Goal: Information Seeking & Learning: Learn about a topic

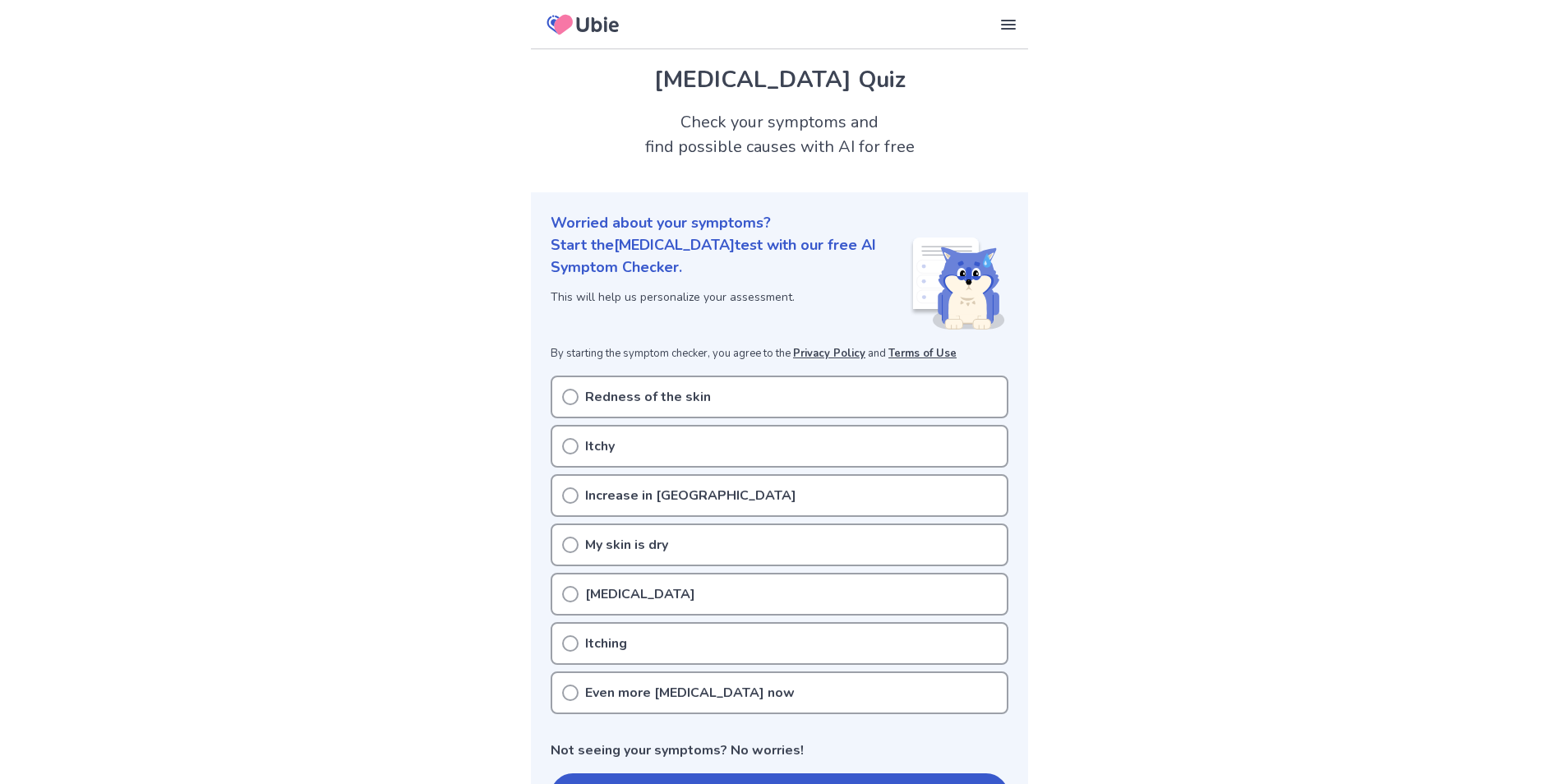
click at [617, 445] on div "Itchy" at bounding box center [779, 447] width 457 height 43
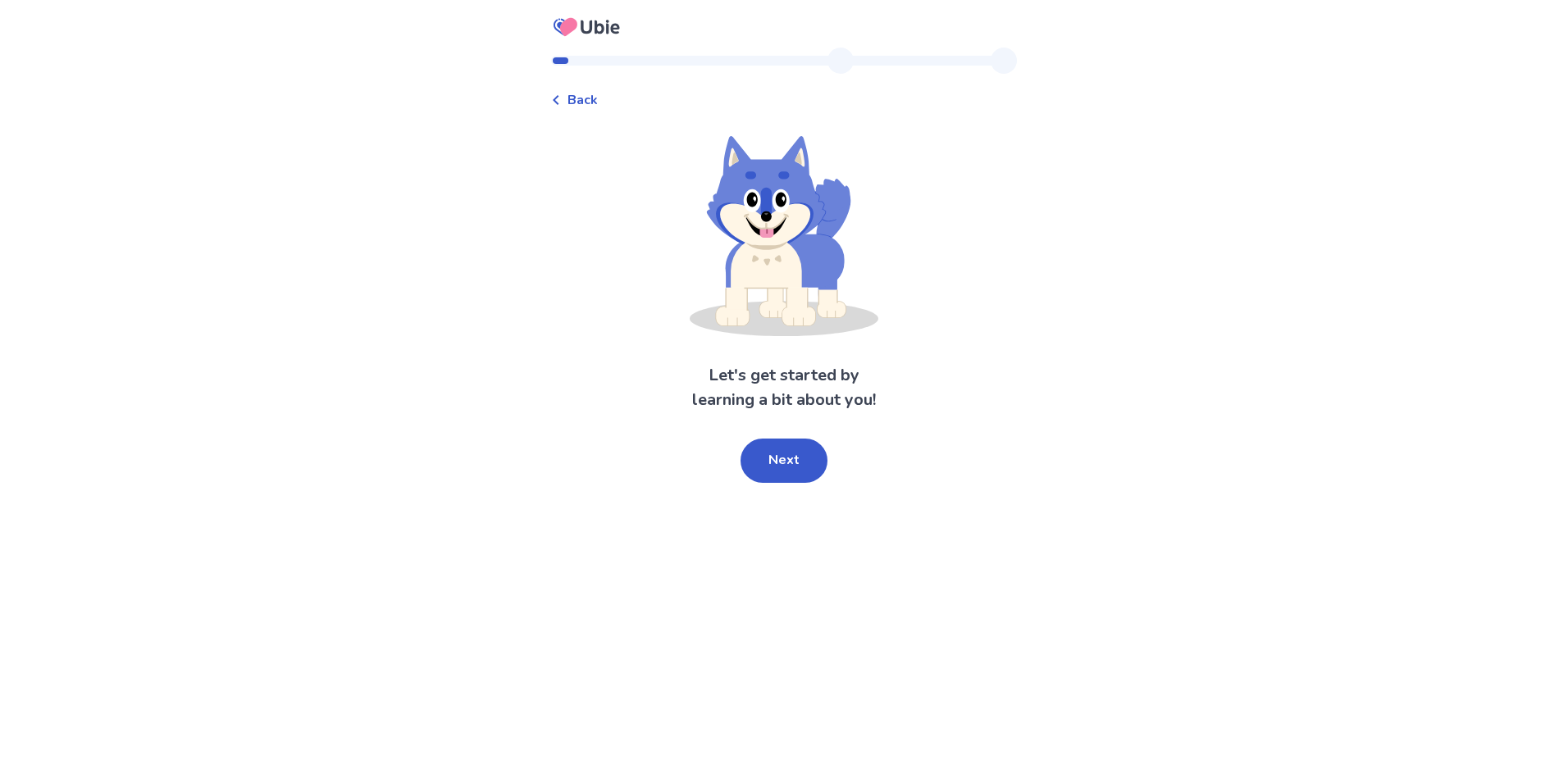
click at [597, 97] on span "Back" at bounding box center [583, 100] width 31 height 20
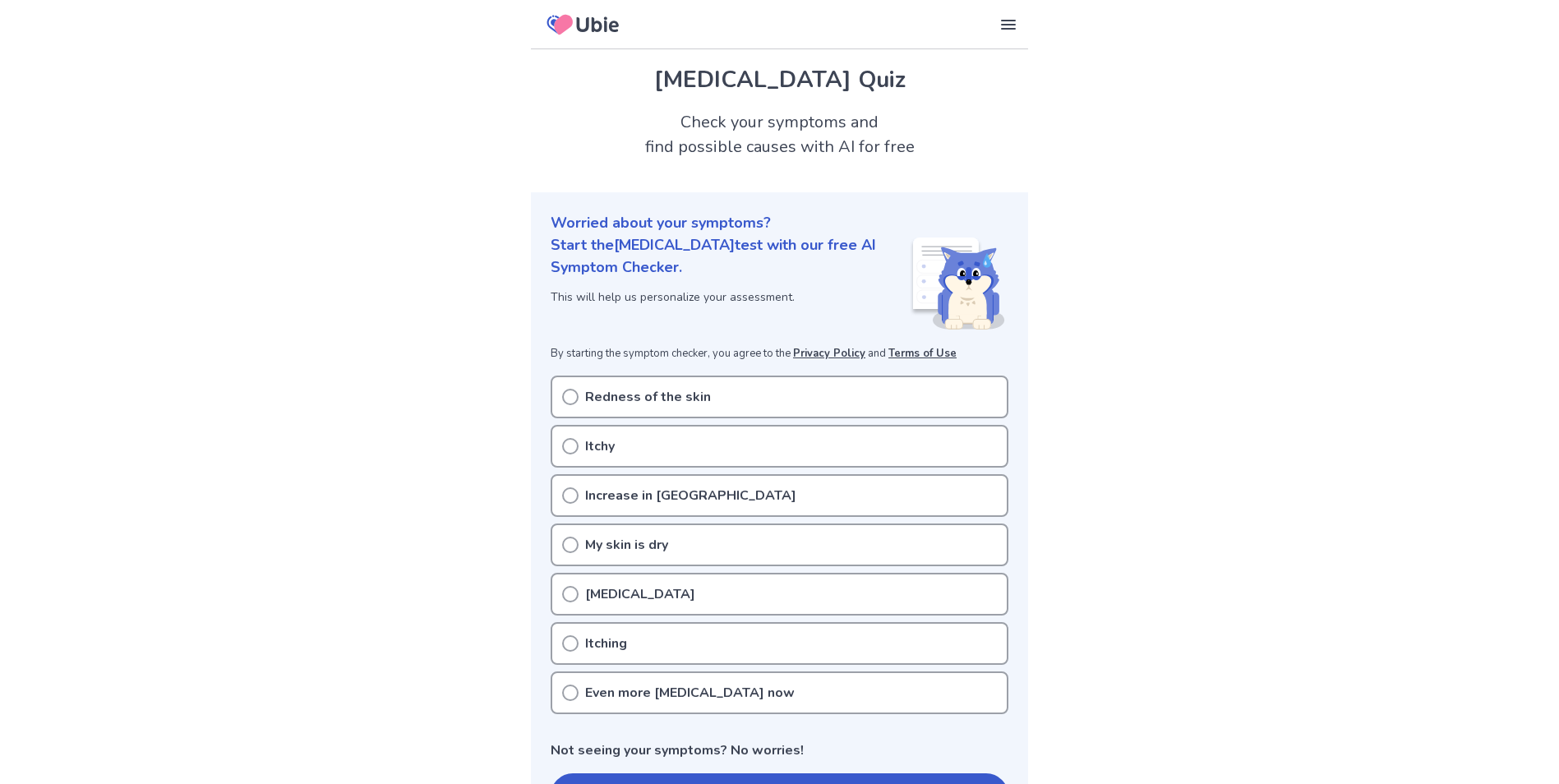
click at [638, 501] on p "Increase in [GEOGRAPHIC_DATA]" at bounding box center [690, 495] width 211 height 20
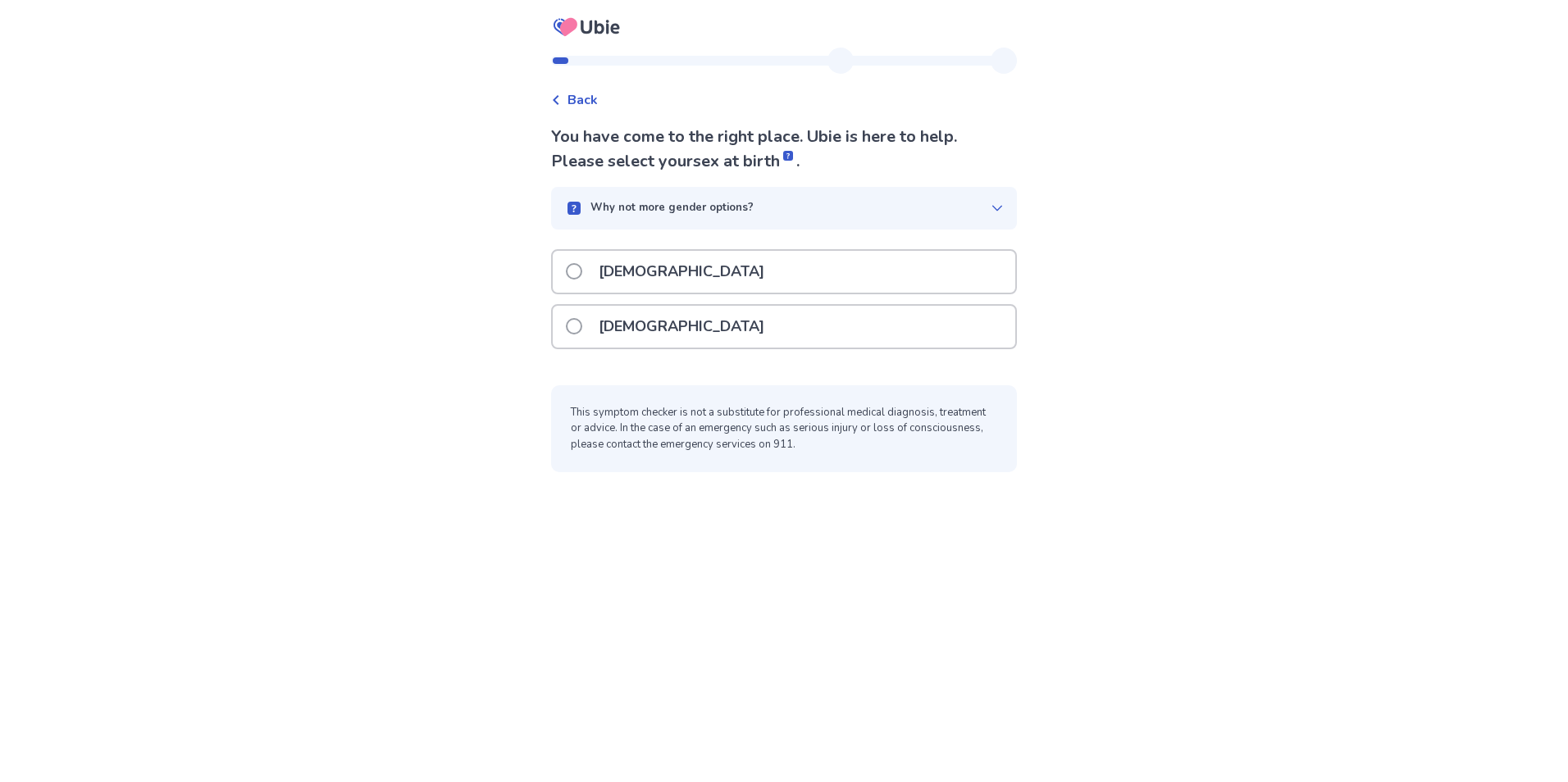
click at [581, 333] on span at bounding box center [574, 327] width 17 height 16
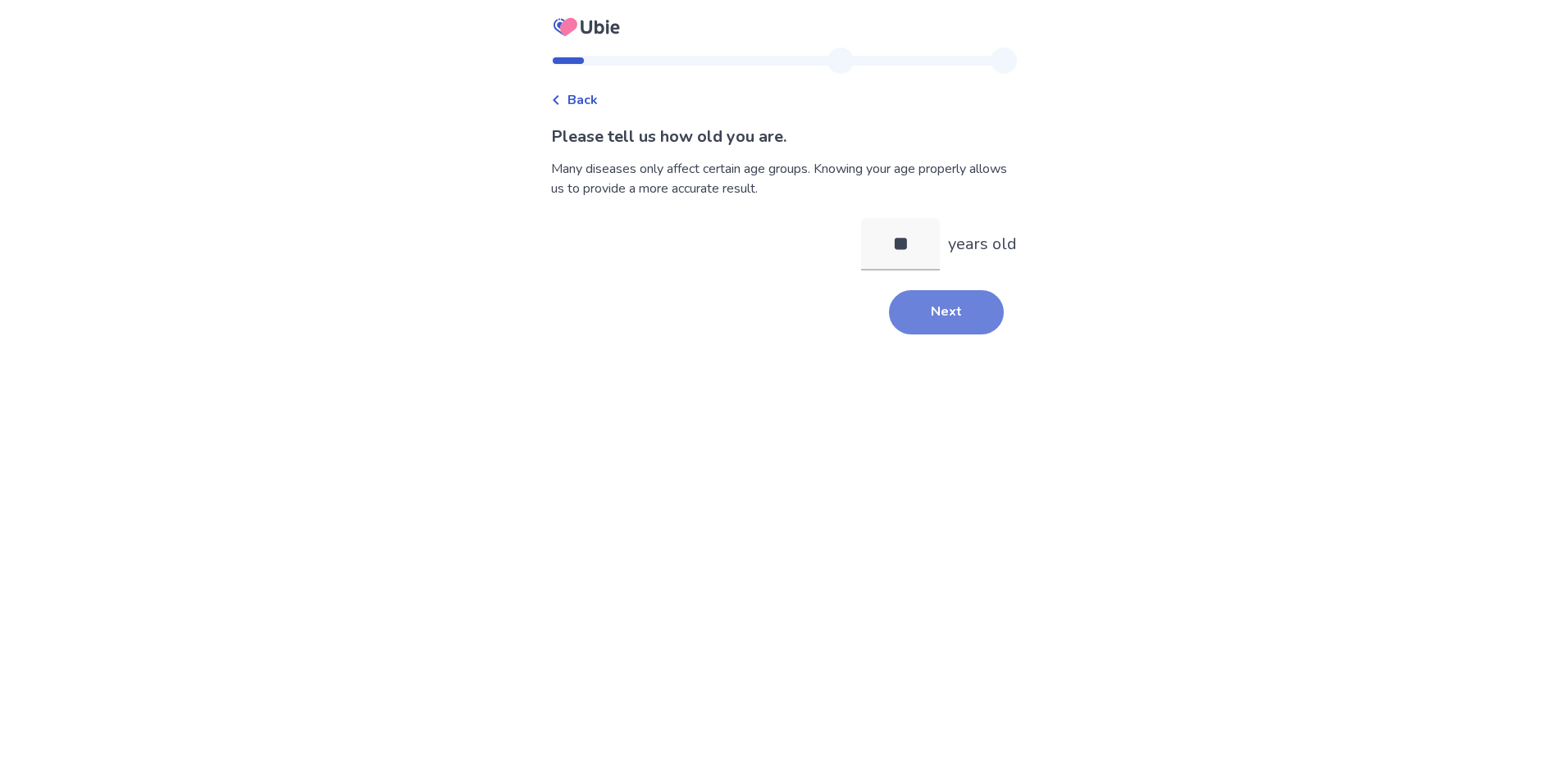
type input "**"
click at [910, 294] on button "Next" at bounding box center [946, 313] width 115 height 45
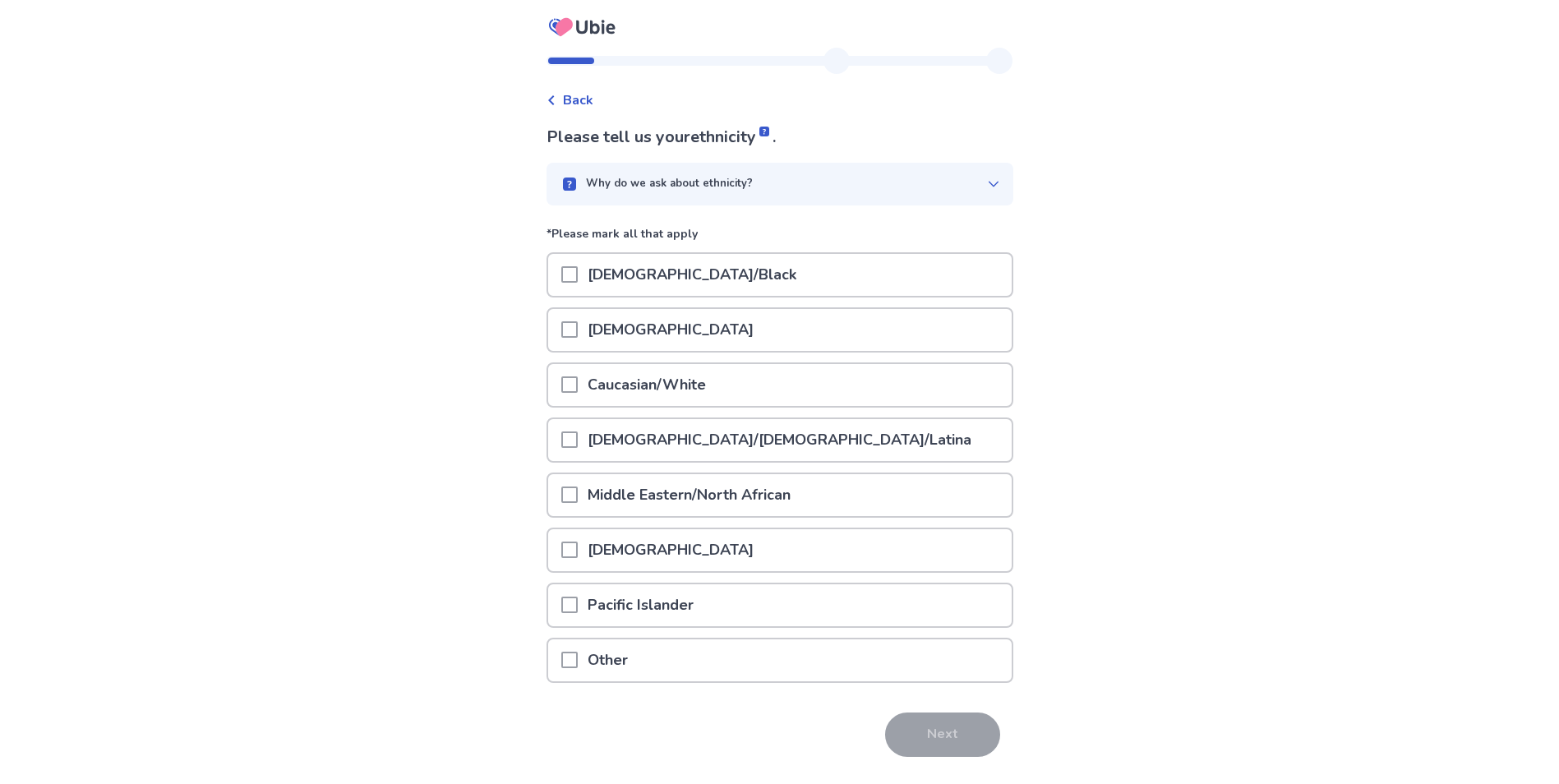
click at [855, 281] on div "African American/Black" at bounding box center [780, 275] width 463 height 42
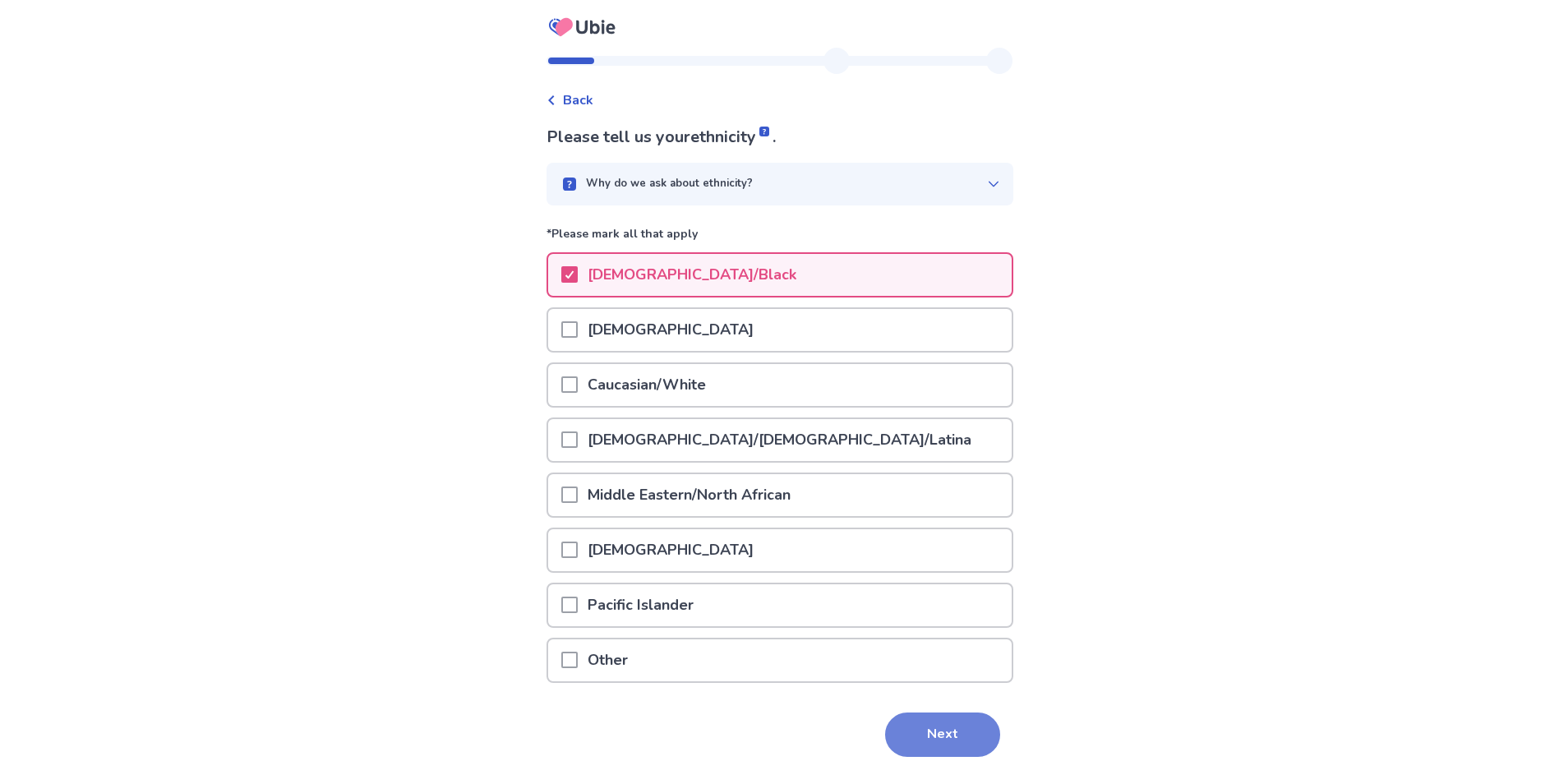
click at [928, 745] on button "Next" at bounding box center [942, 734] width 115 height 45
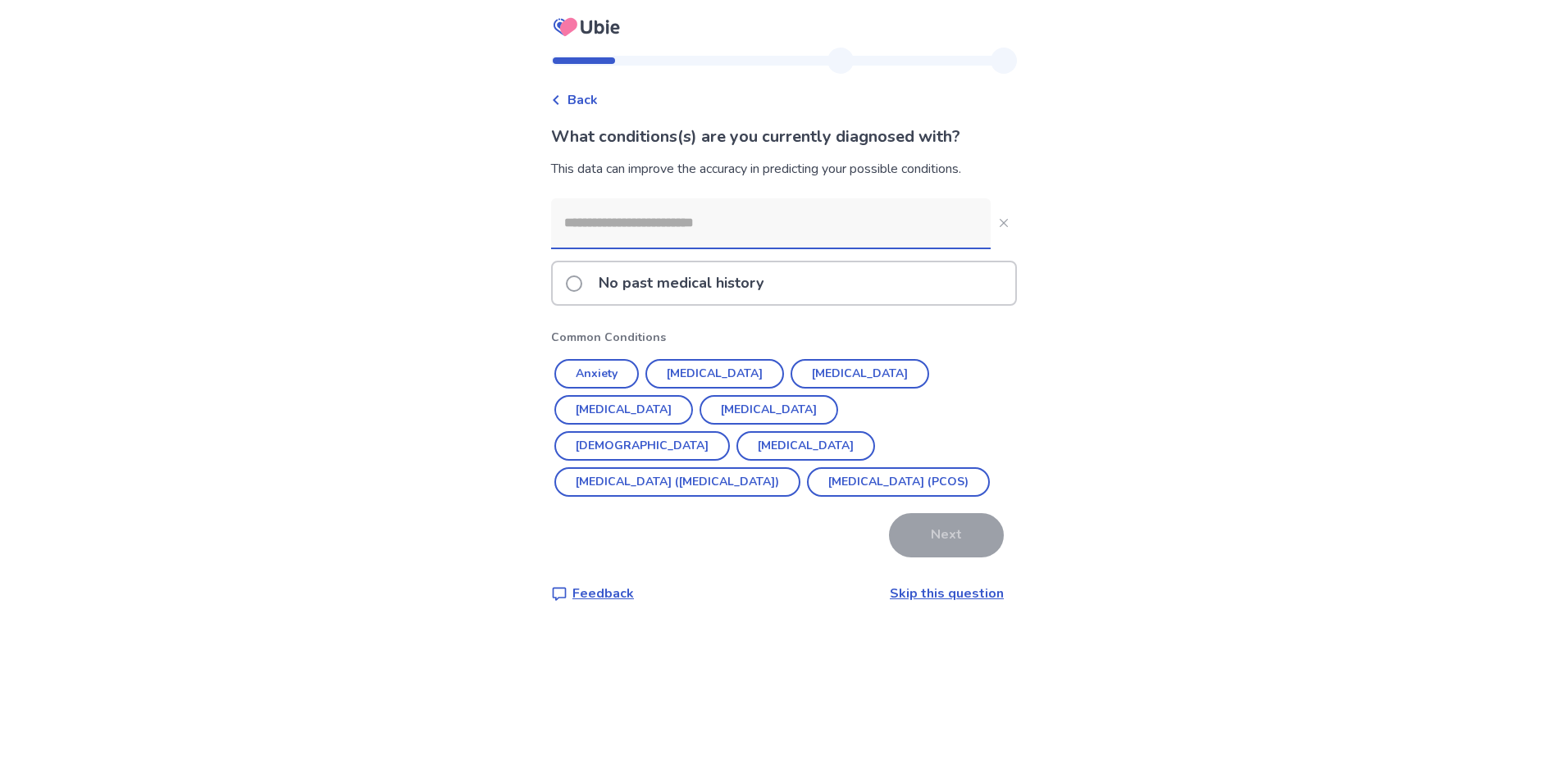
click at [755, 278] on p "No past medical history" at bounding box center [681, 283] width 185 height 42
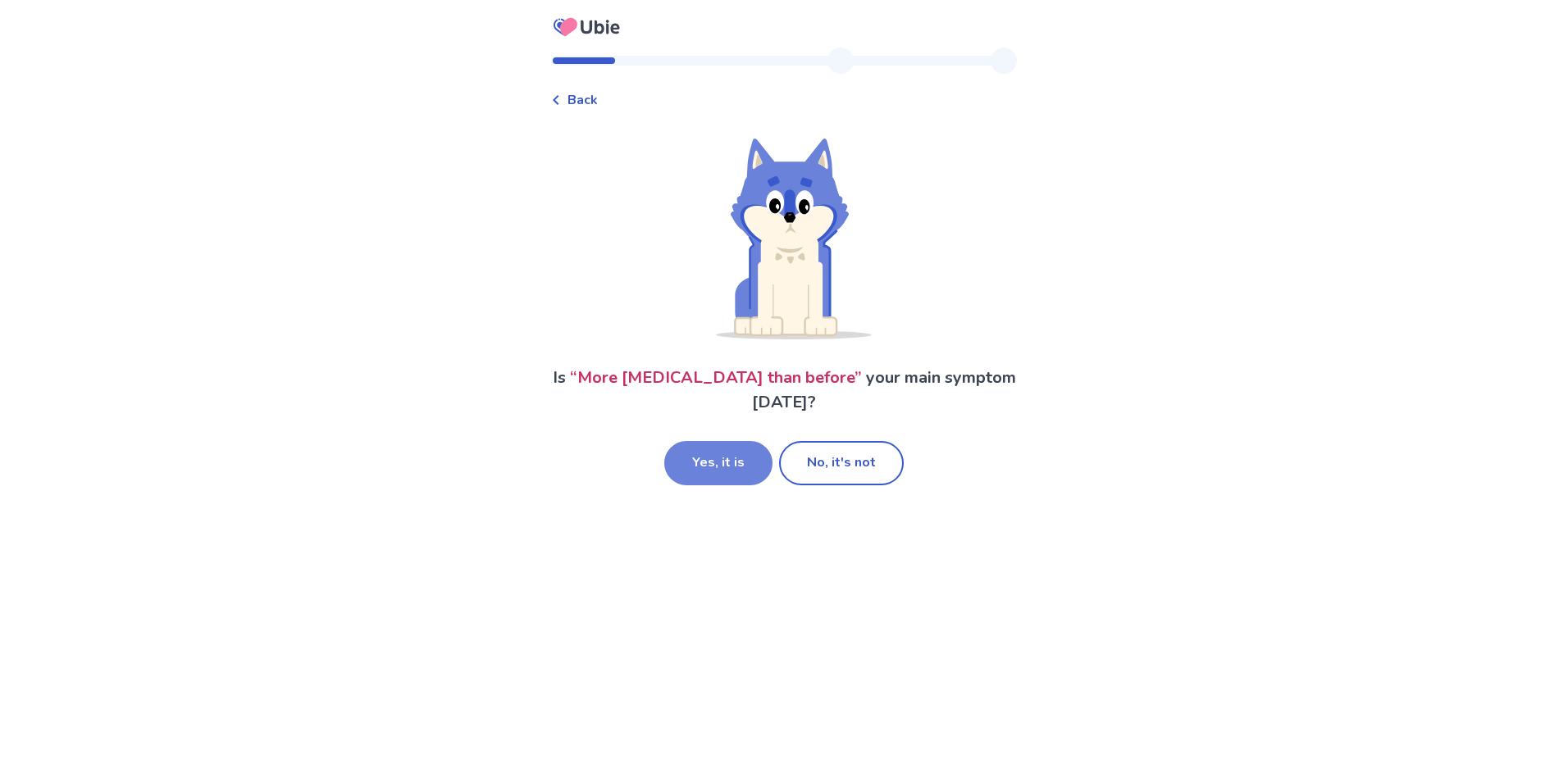
click at [741, 441] on button "Yes, it is" at bounding box center [718, 464] width 108 height 45
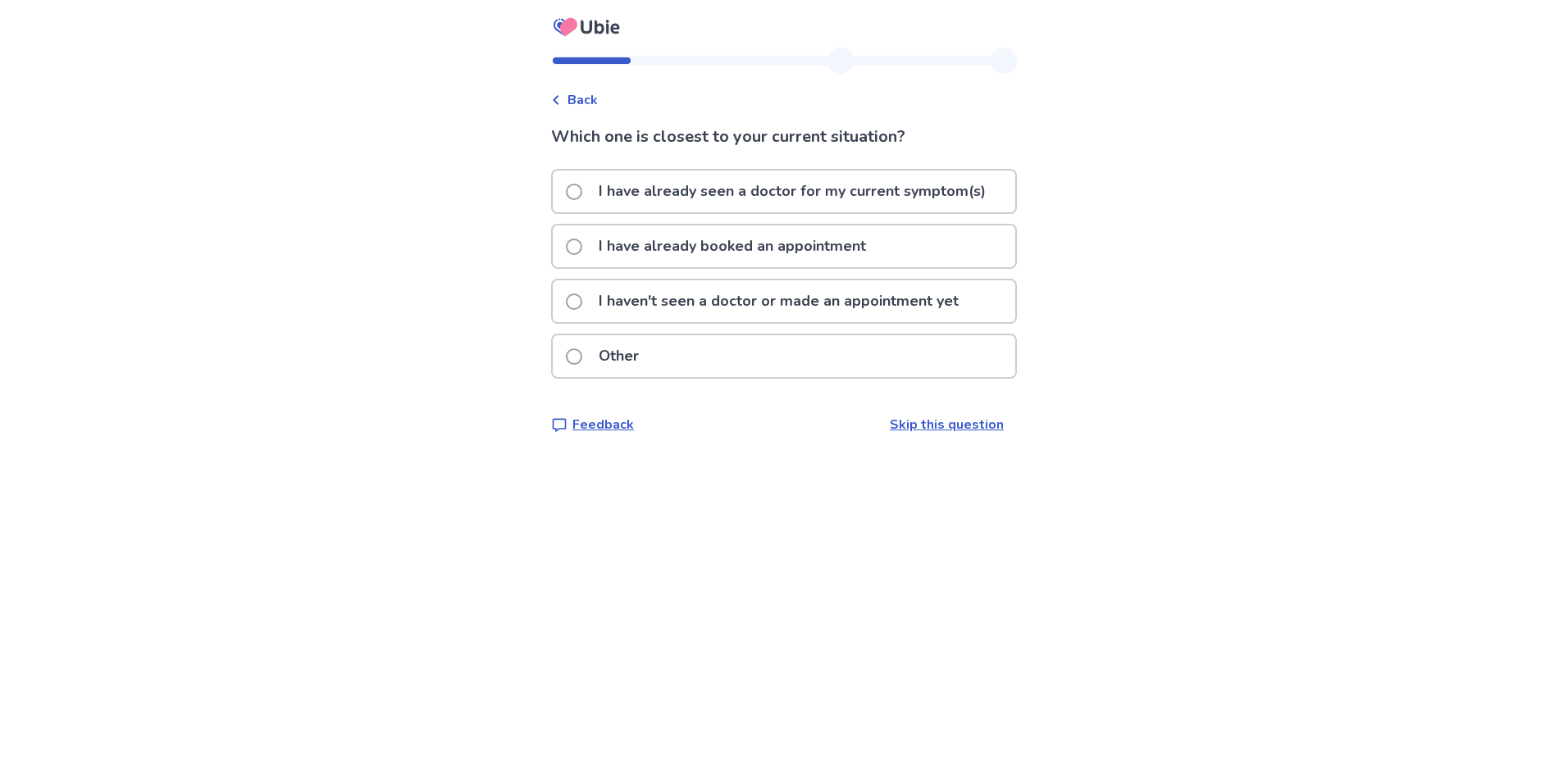
click at [792, 192] on p "I have already seen a doctor for my current symptom(s)" at bounding box center [791, 191] width 407 height 42
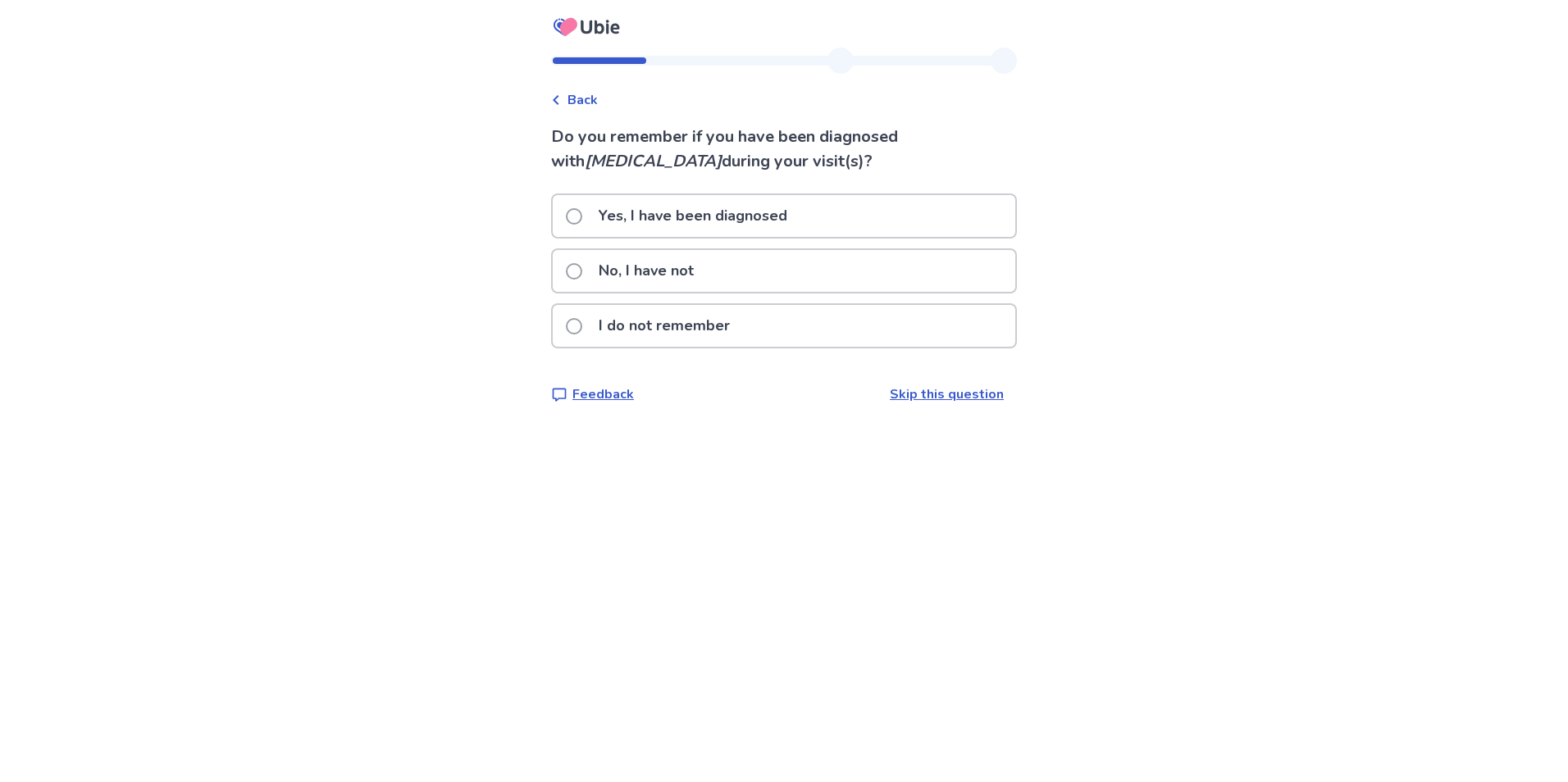
click at [682, 265] on p "No, I have not" at bounding box center [645, 271] width 115 height 42
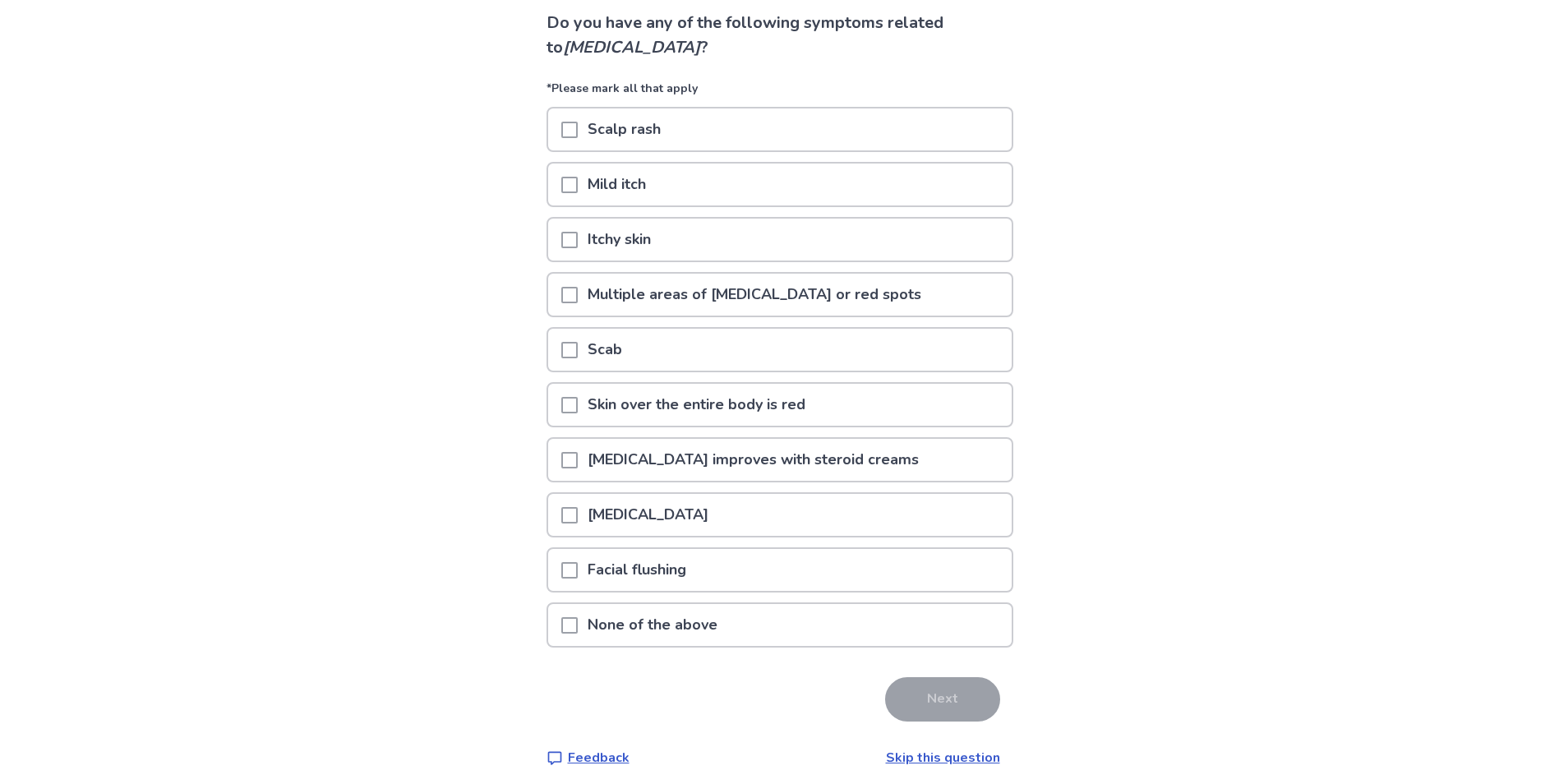
scroll to position [124, 0]
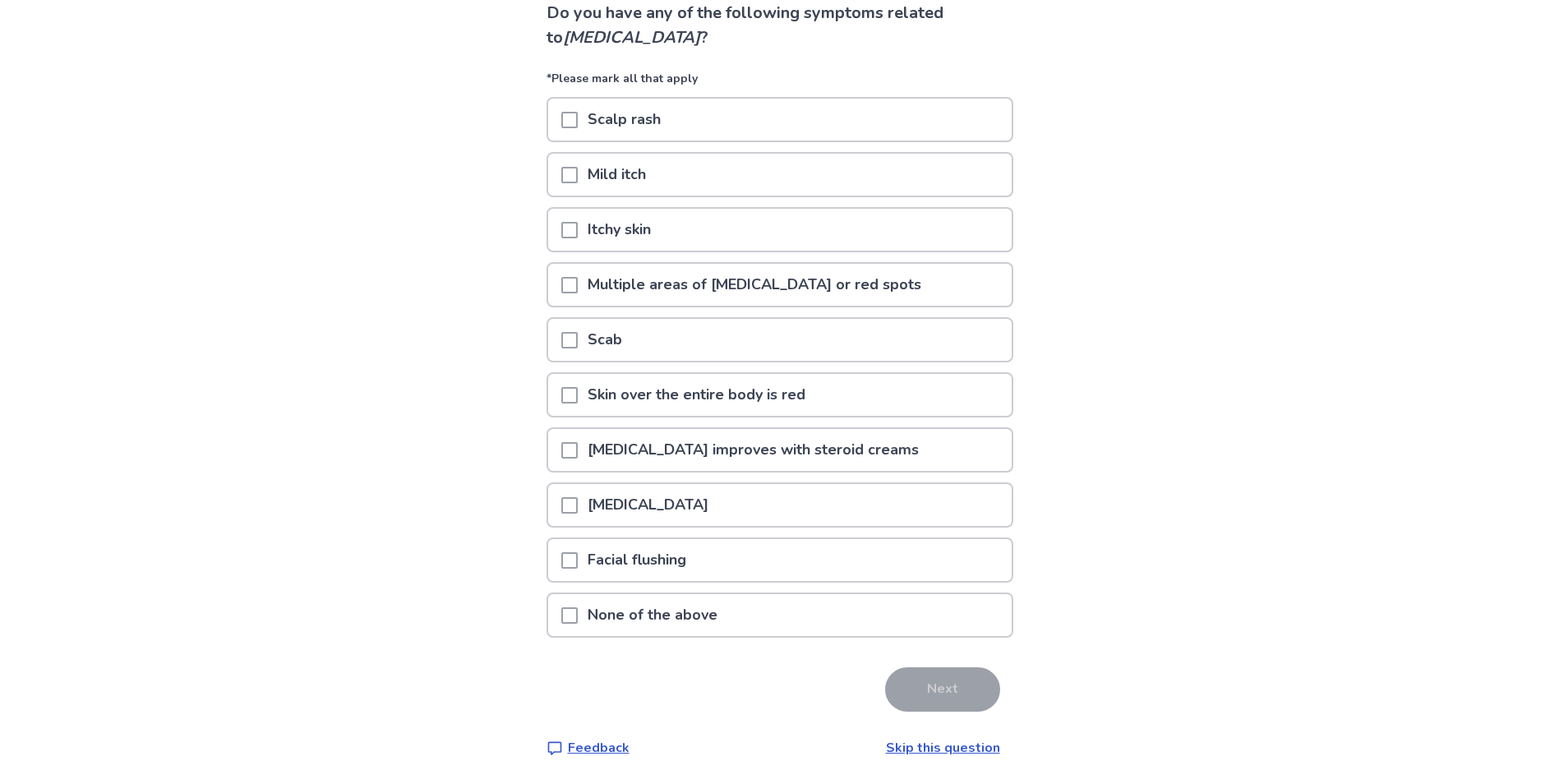
click at [578, 234] on span at bounding box center [570, 230] width 17 height 17
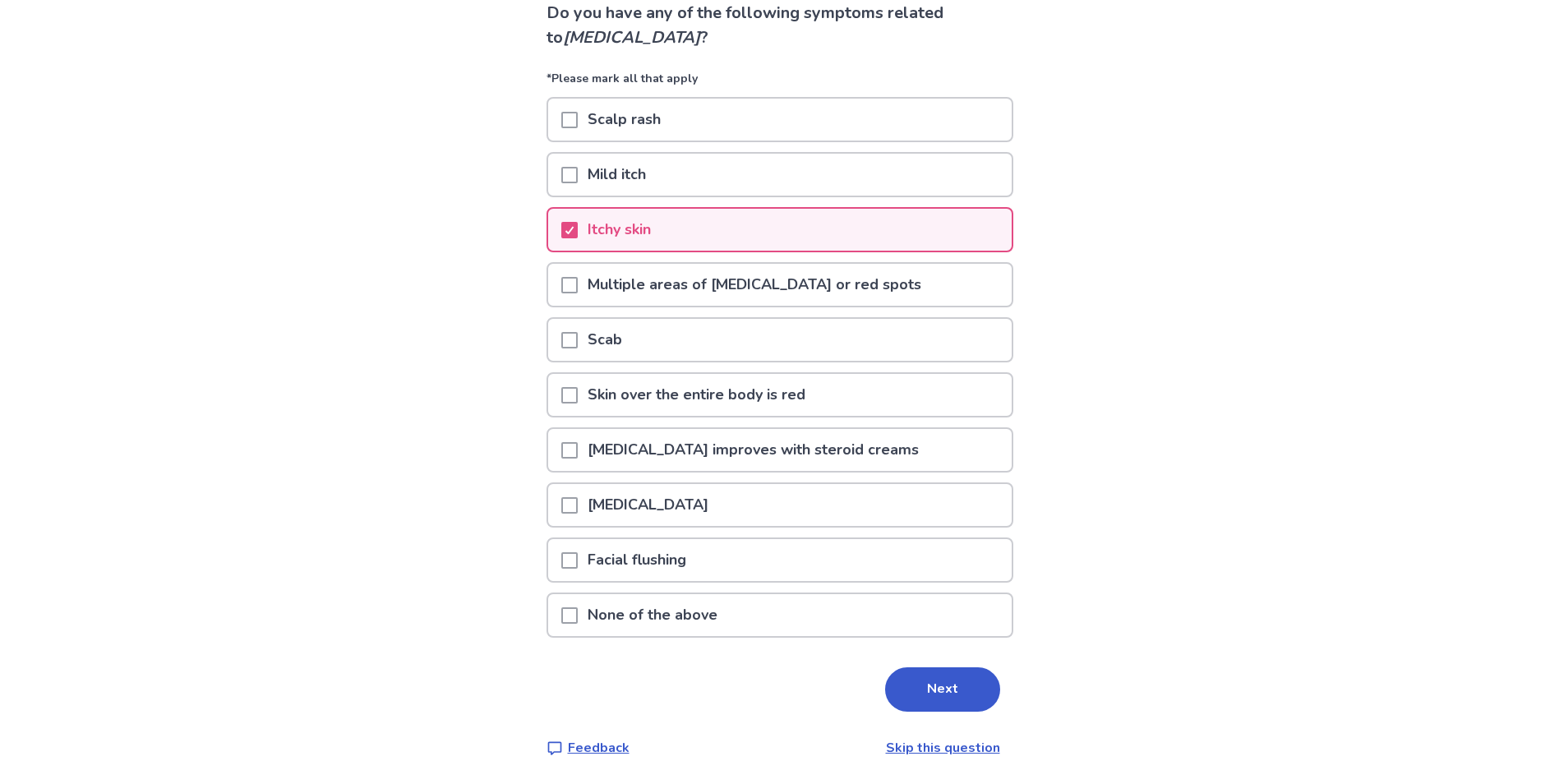
click at [576, 180] on span at bounding box center [570, 175] width 17 height 17
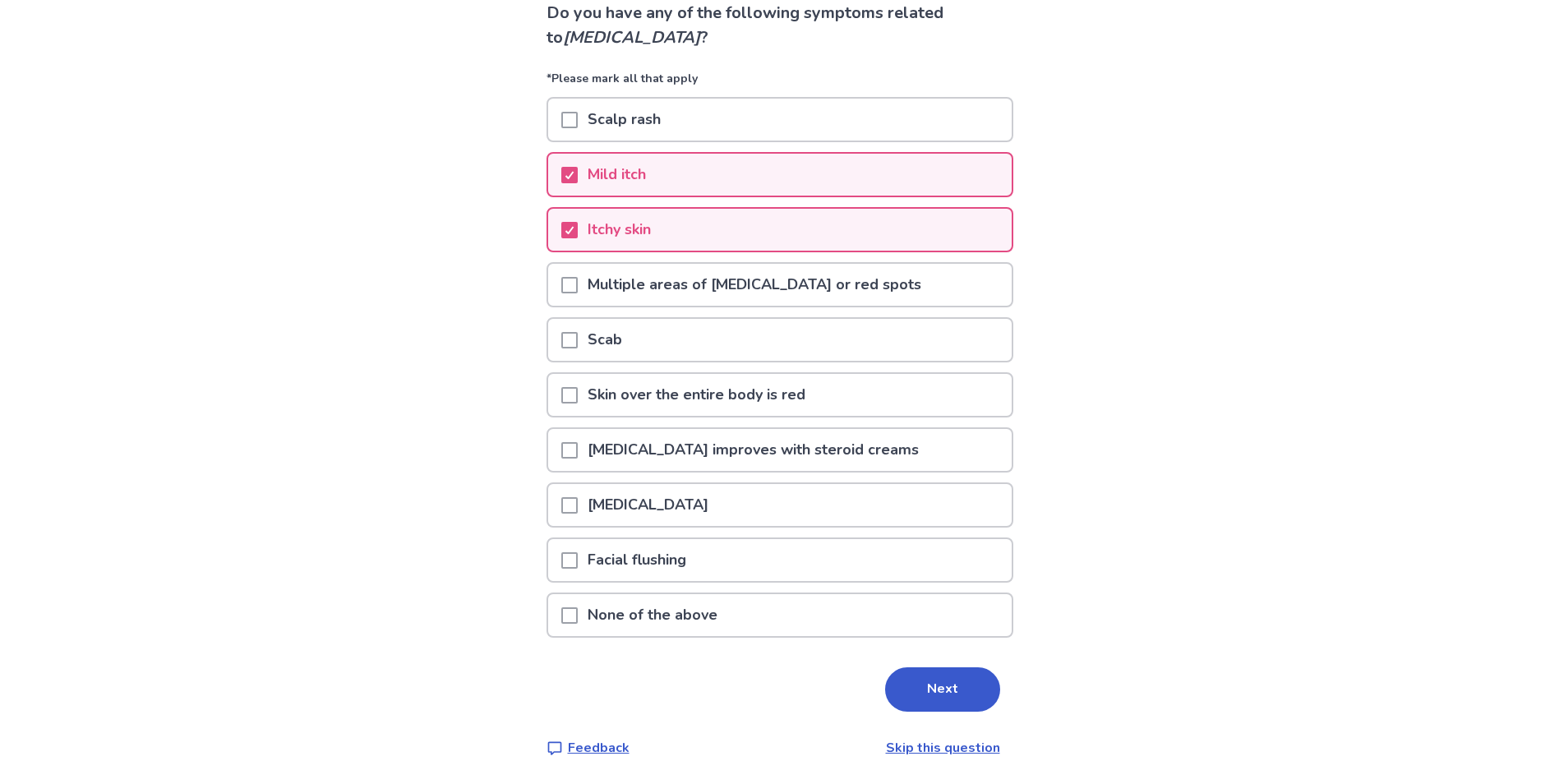
click at [576, 451] on span at bounding box center [570, 451] width 17 height 17
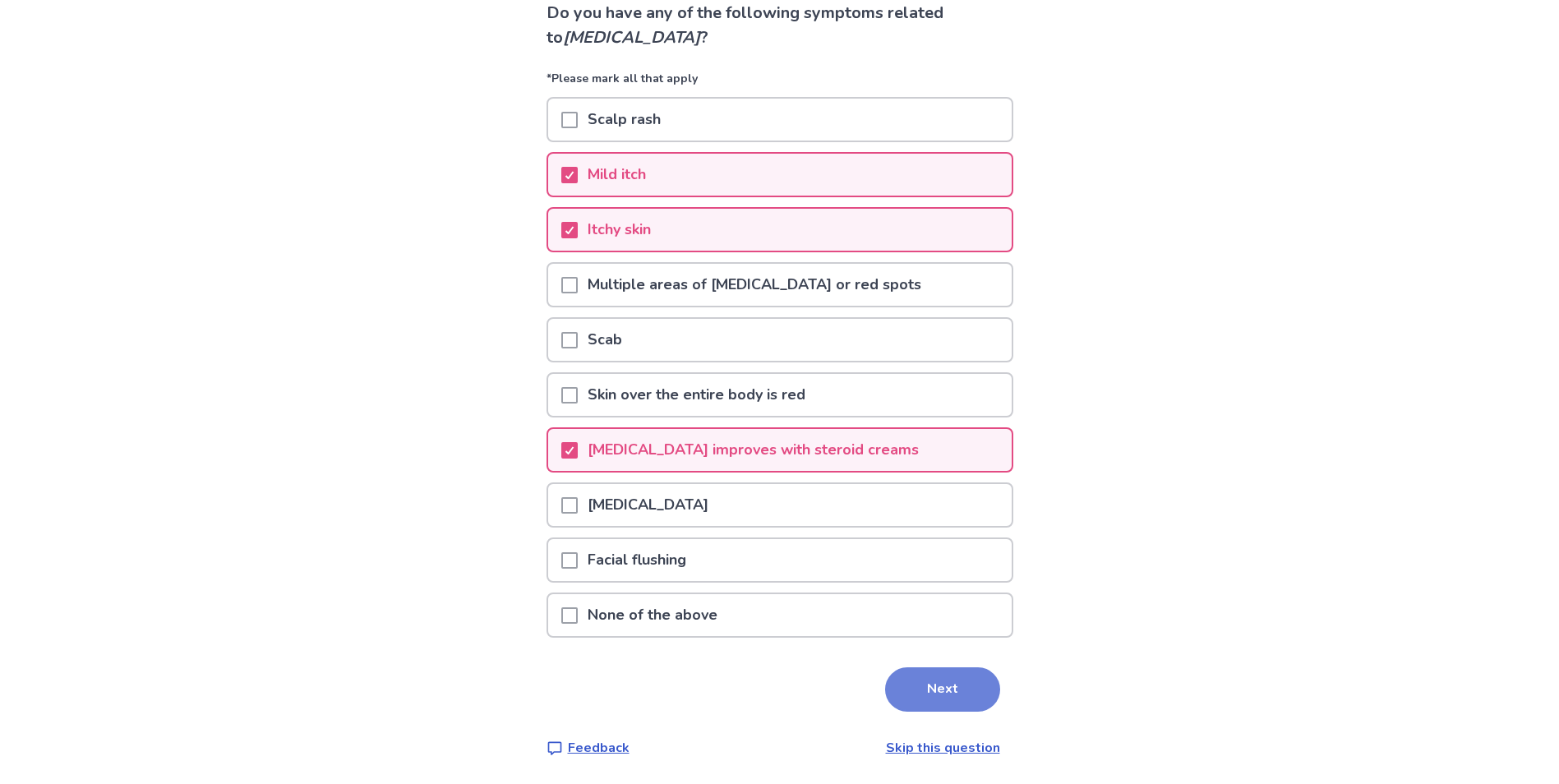
click at [901, 702] on button "Next" at bounding box center [942, 690] width 115 height 45
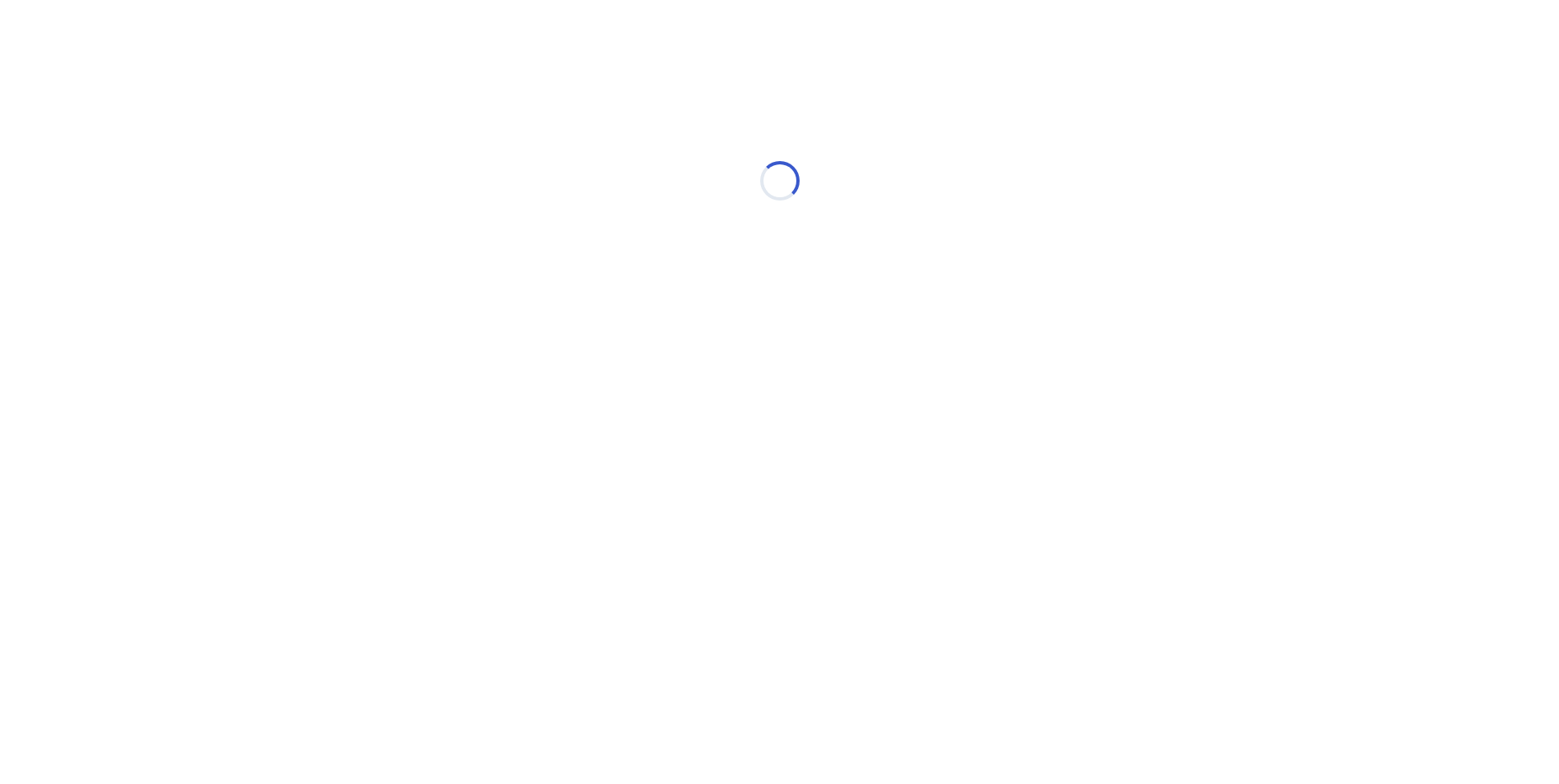
scroll to position [0, 0]
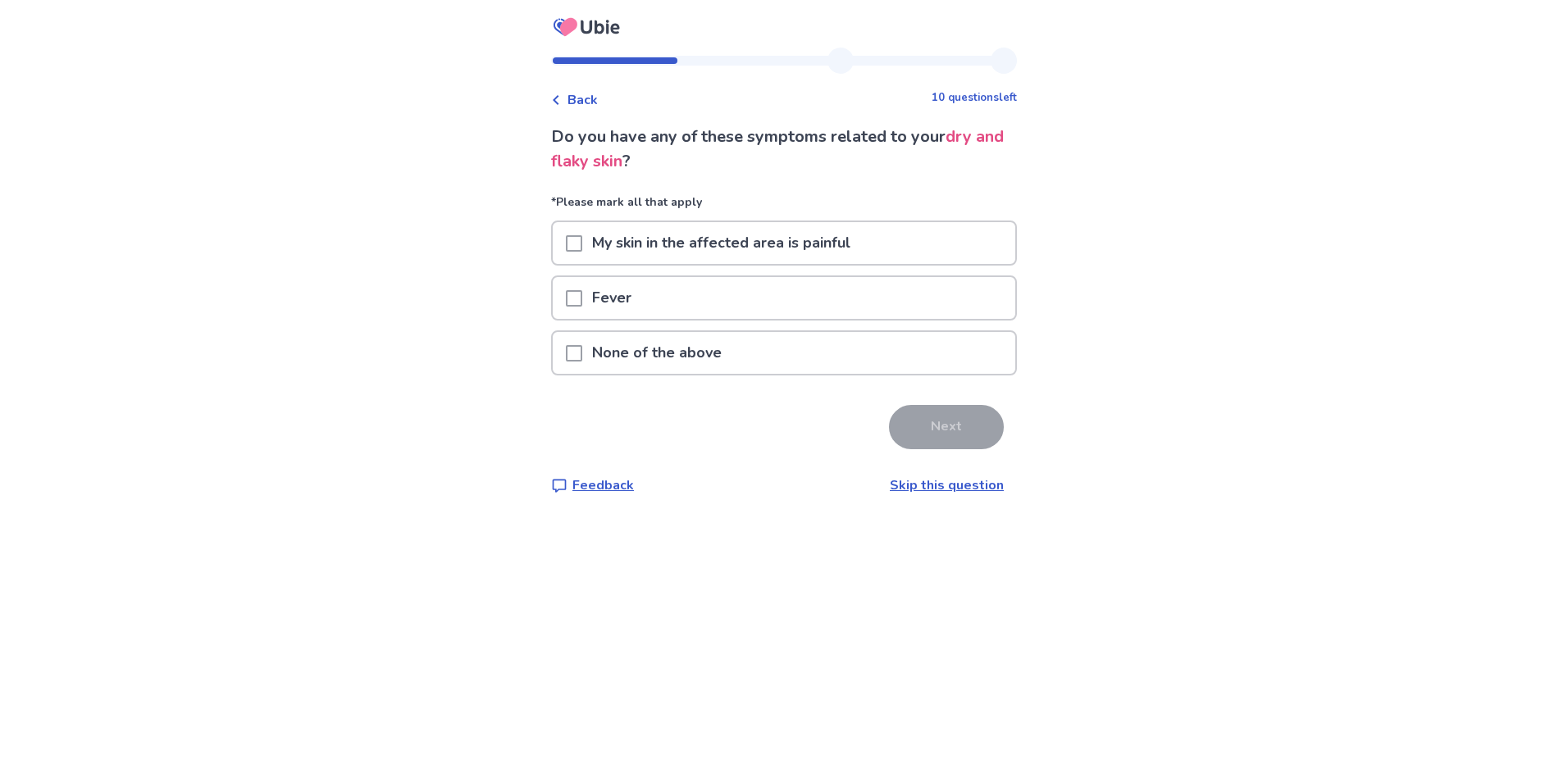
click at [698, 348] on p "None of the above" at bounding box center [656, 352] width 149 height 42
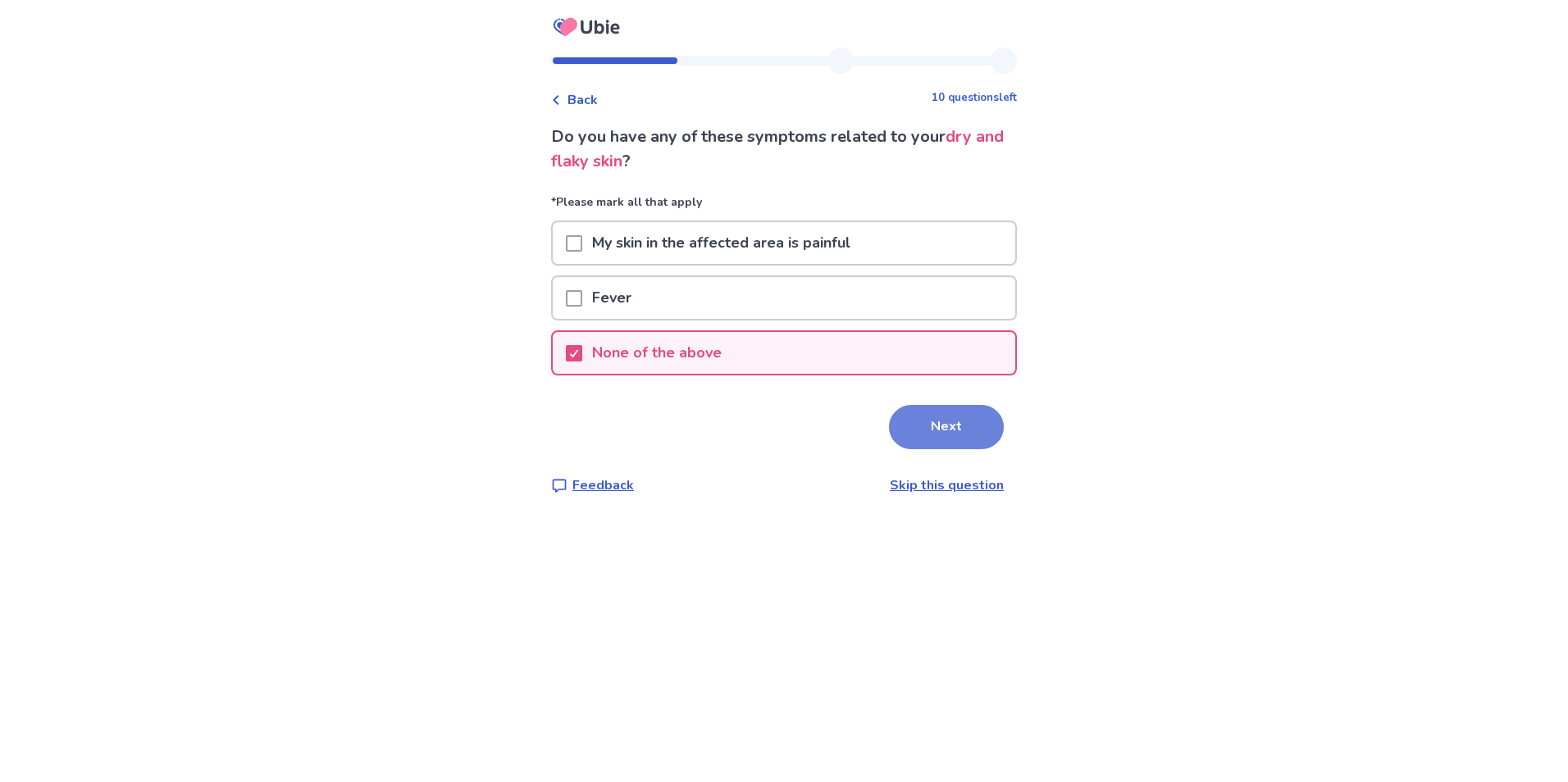
click at [904, 441] on button "Next" at bounding box center [946, 427] width 115 height 45
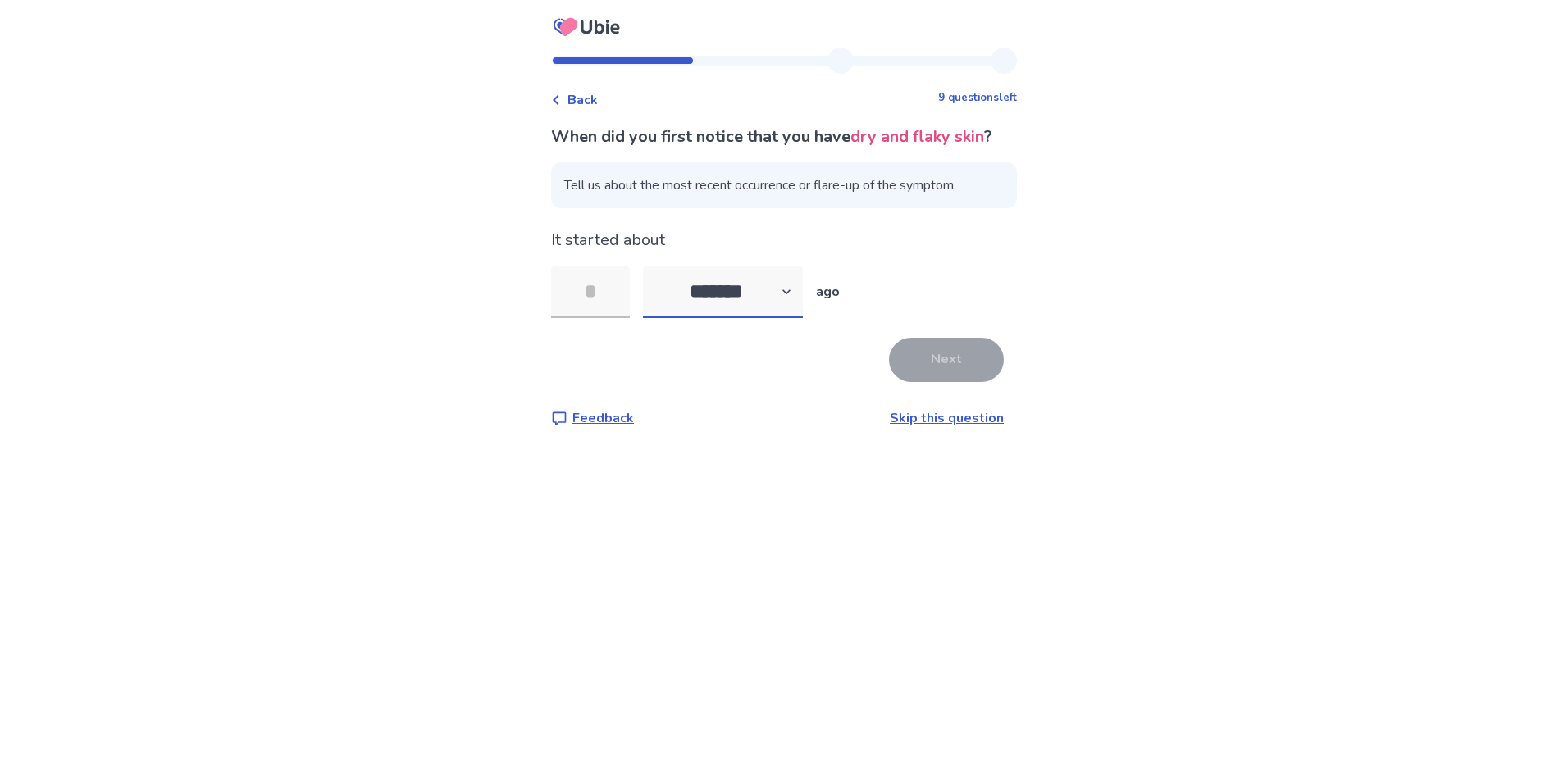
click at [789, 318] on select "******* ****** ******* ******** *******" at bounding box center [723, 292] width 160 height 53
select select "*"
click at [653, 290] on select "******* ****** ******* ******** *******" at bounding box center [723, 292] width 160 height 53
click at [597, 304] on input "tel" at bounding box center [590, 292] width 78 height 53
type input "*"
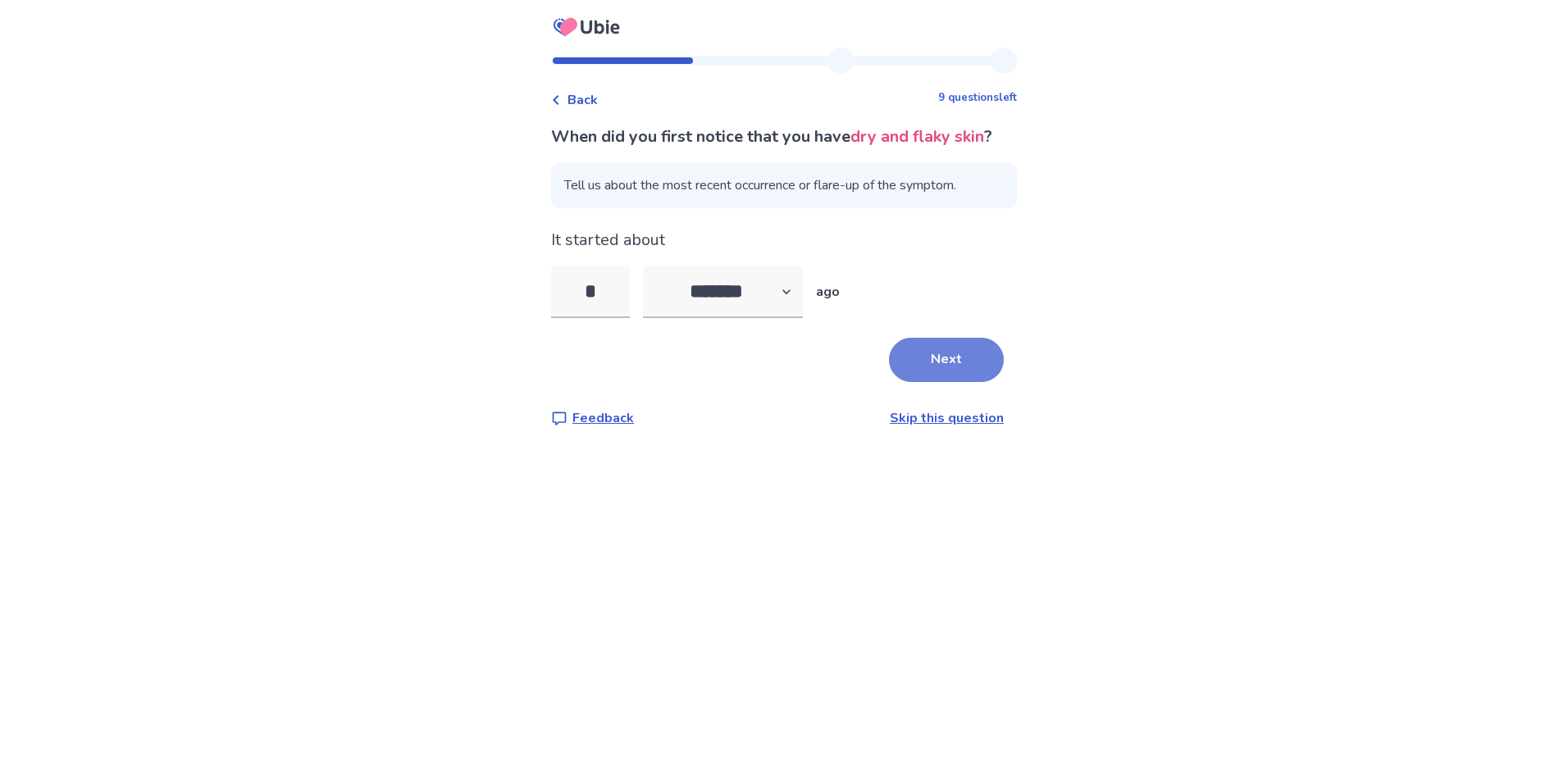
click at [977, 382] on button "Next" at bounding box center [946, 360] width 115 height 45
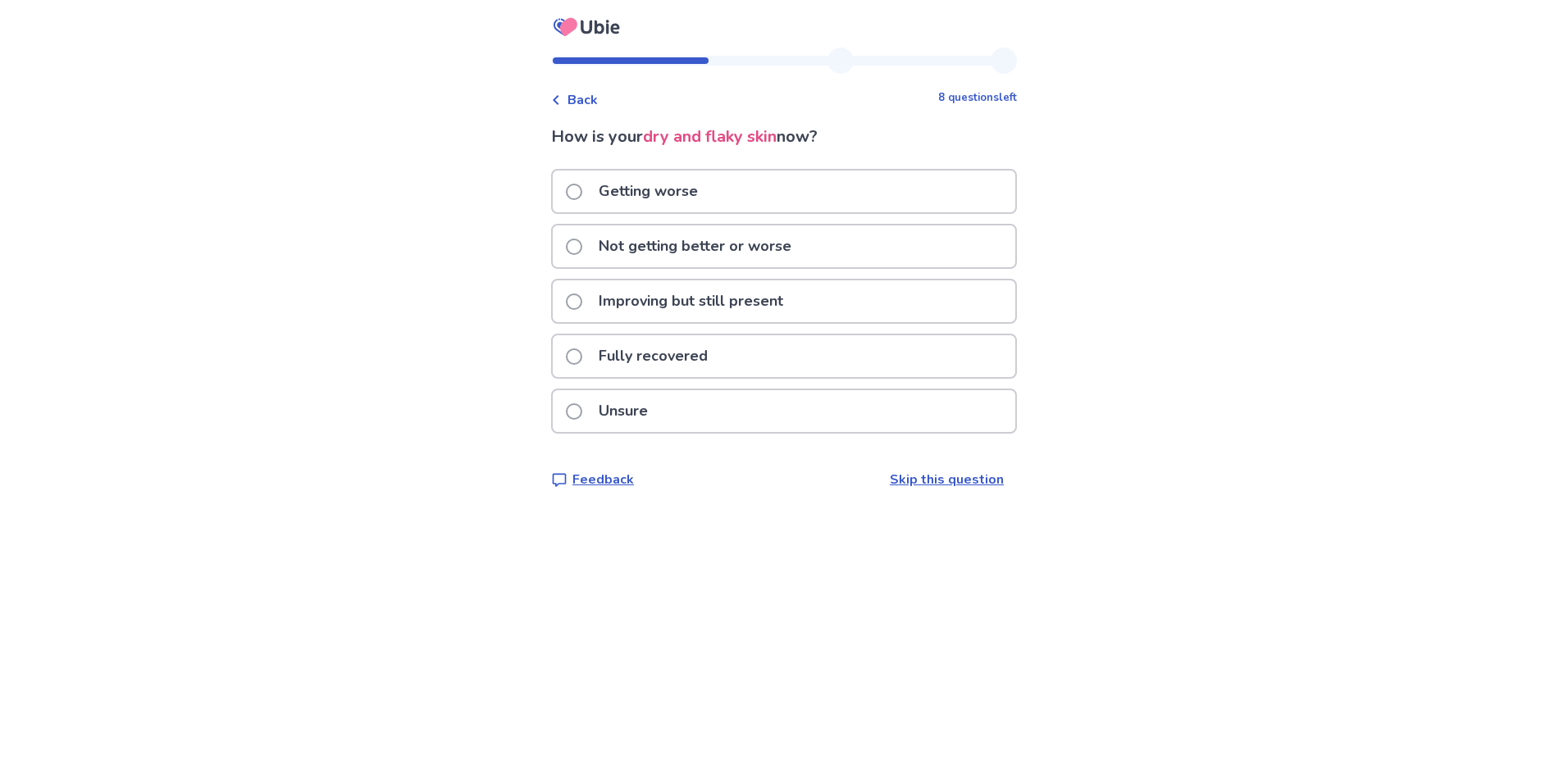
click at [753, 248] on p "Not getting better or worse" at bounding box center [694, 246] width 212 height 42
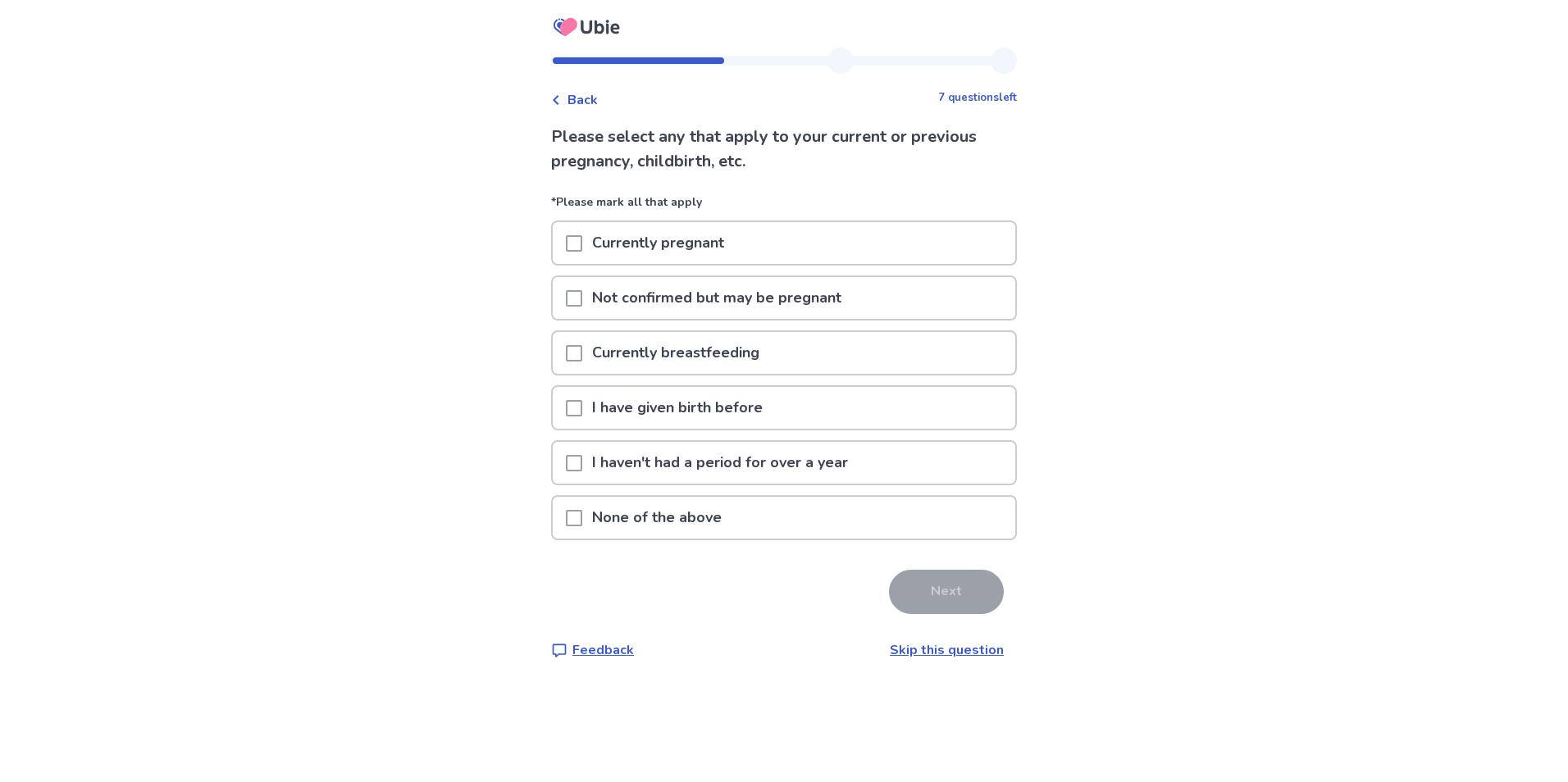
click at [579, 416] on span at bounding box center [574, 408] width 17 height 16
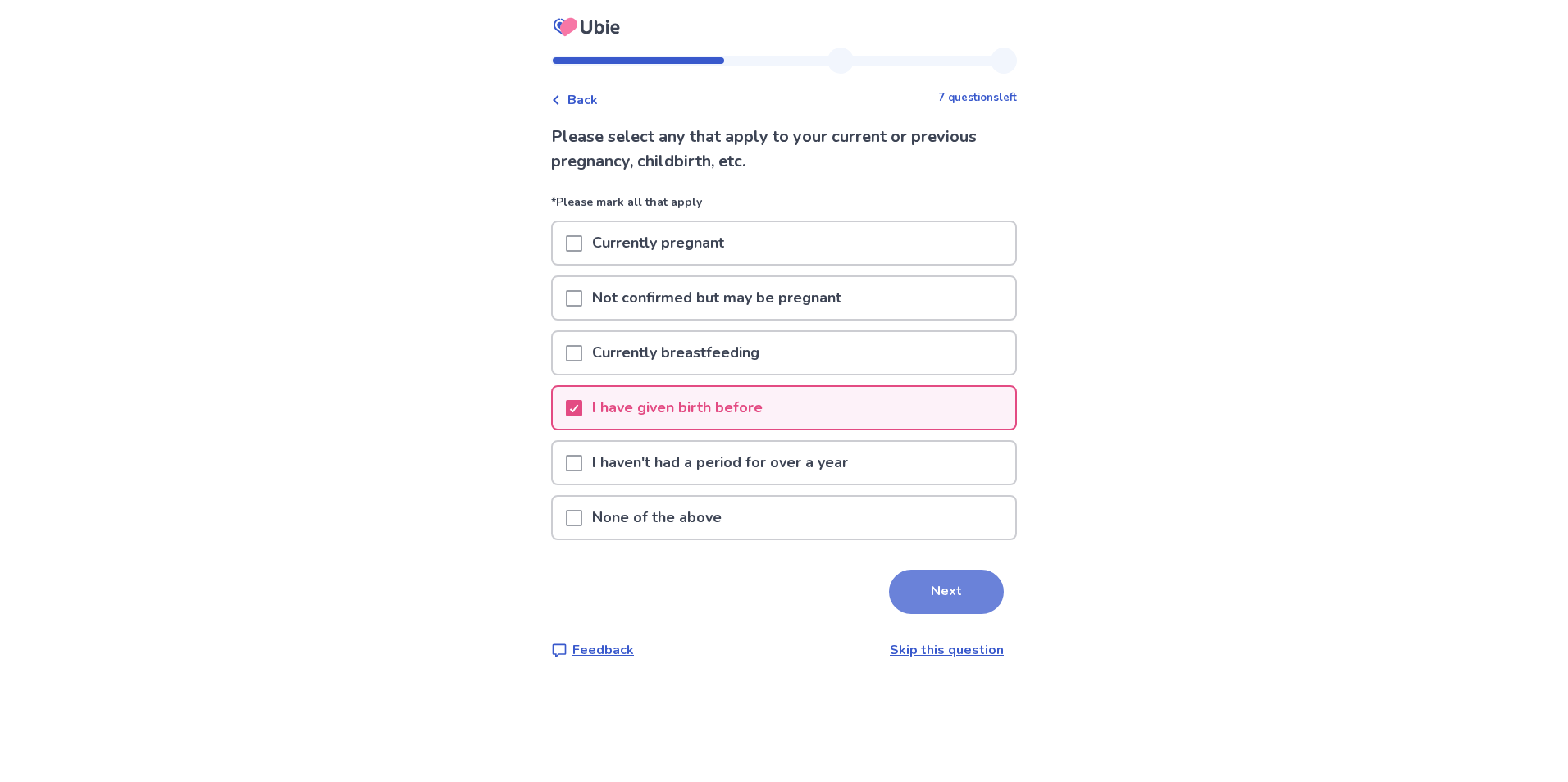
click at [932, 595] on button "Next" at bounding box center [946, 592] width 115 height 45
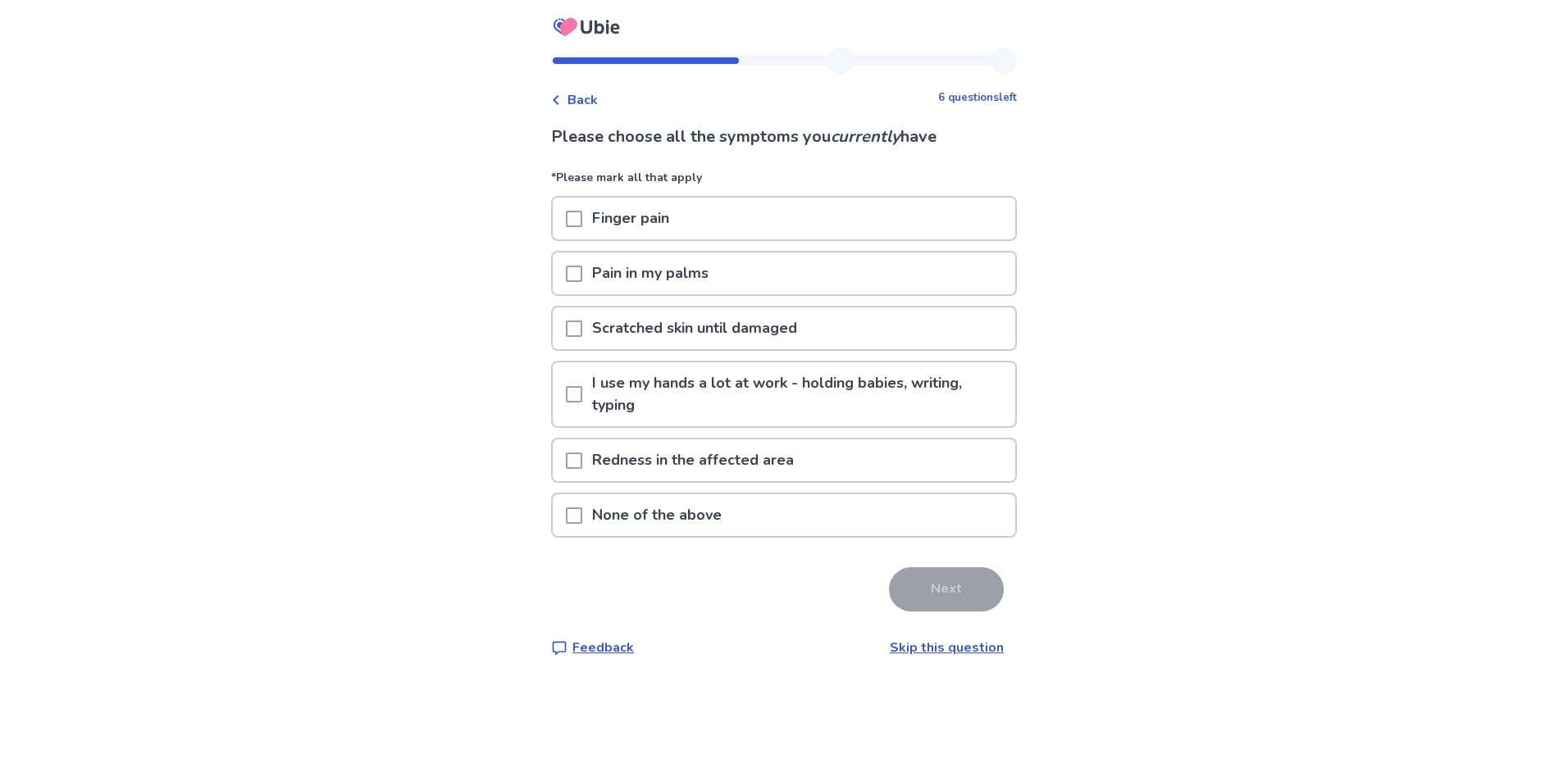
click at [332, 398] on div "Back 6 questions left Please choose all the symptoms you currently have *Please…" at bounding box center [784, 391] width 1568 height 782
click at [666, 517] on p "None of the above" at bounding box center [656, 515] width 149 height 42
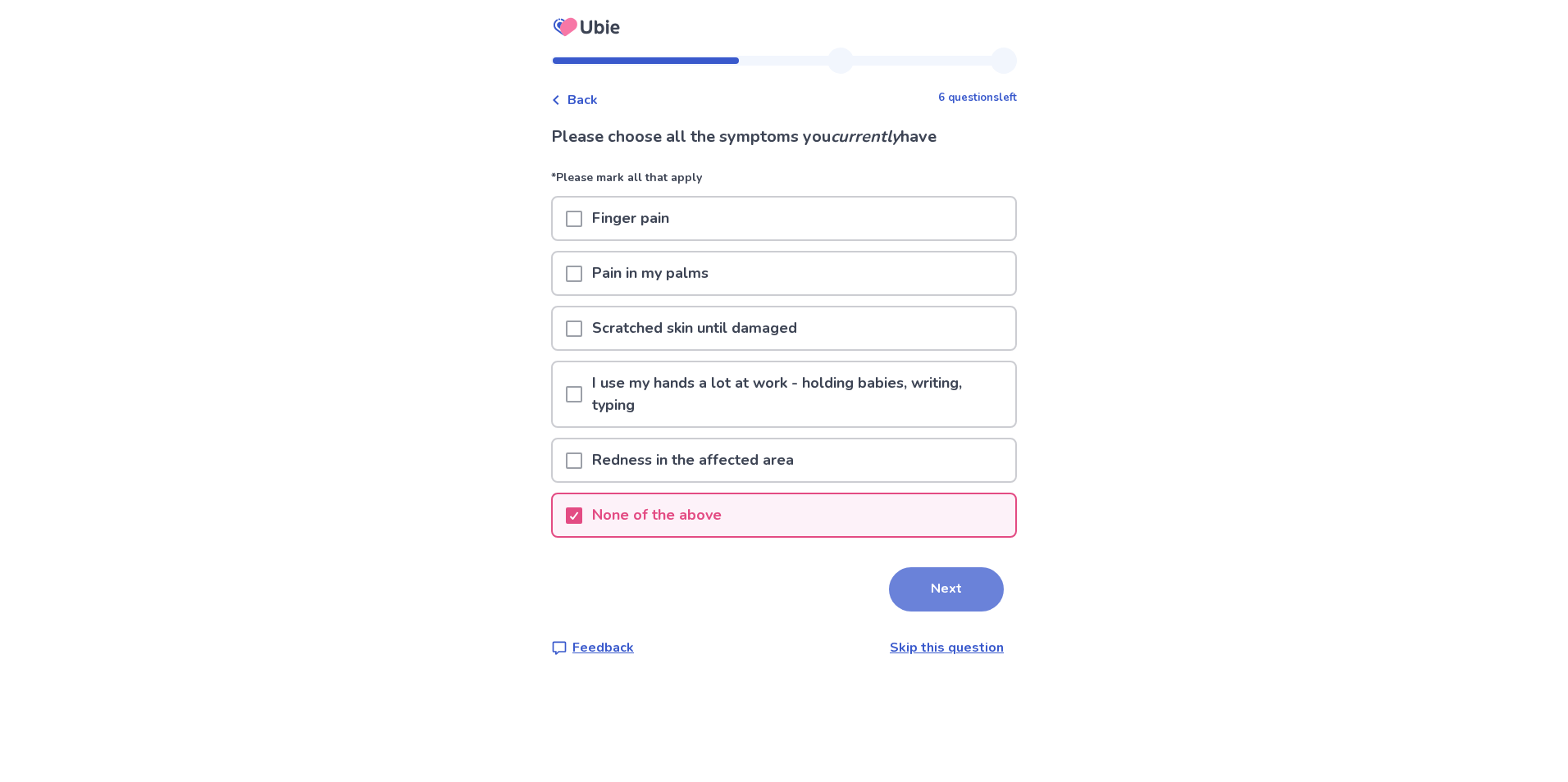
click at [915, 579] on button "Next" at bounding box center [946, 590] width 115 height 45
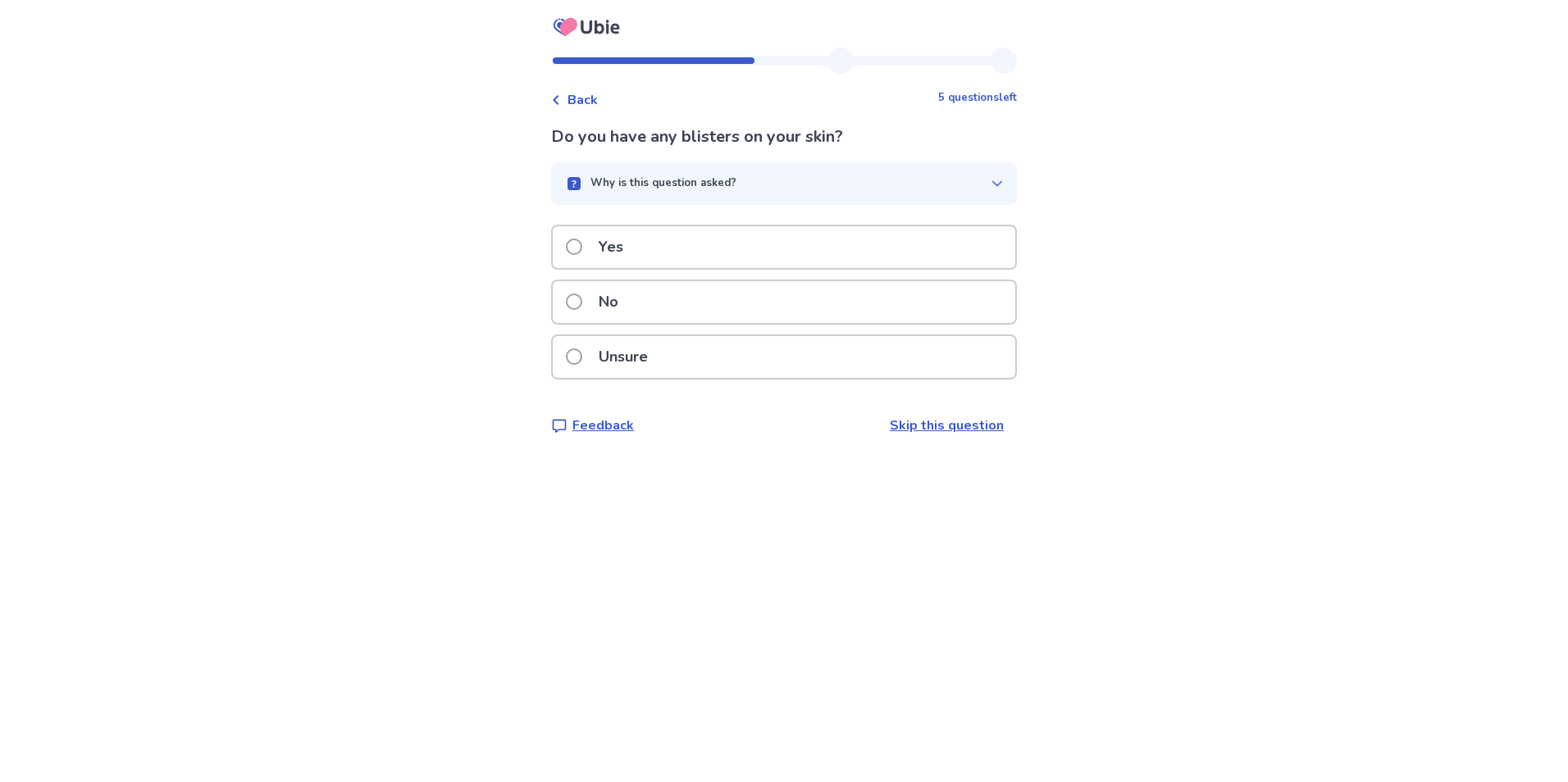
click at [611, 298] on p "No" at bounding box center [608, 302] width 40 height 42
click at [628, 312] on p "No" at bounding box center [608, 302] width 40 height 42
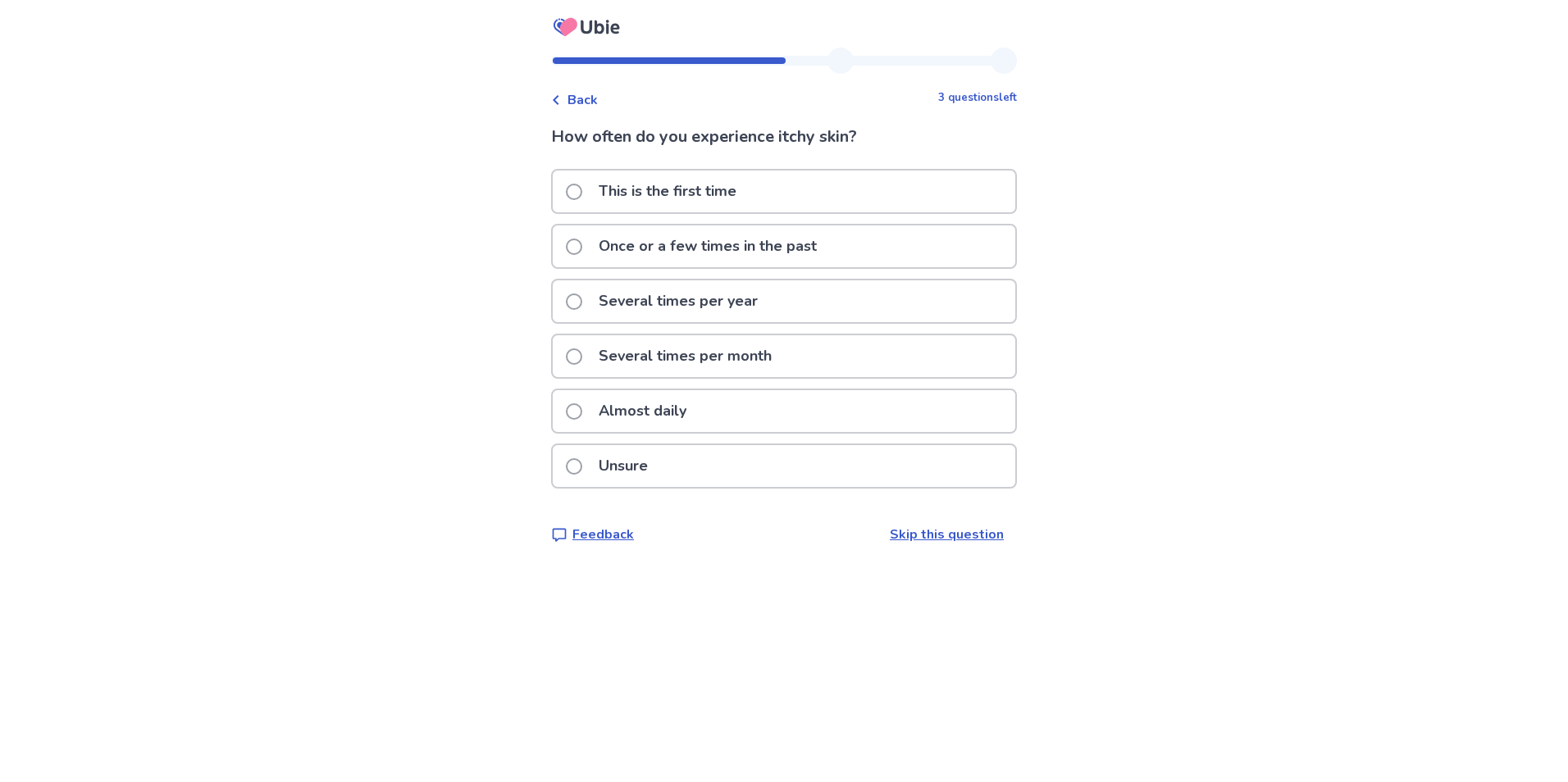
click at [692, 248] on p "Once or a few times in the past" at bounding box center [707, 246] width 238 height 42
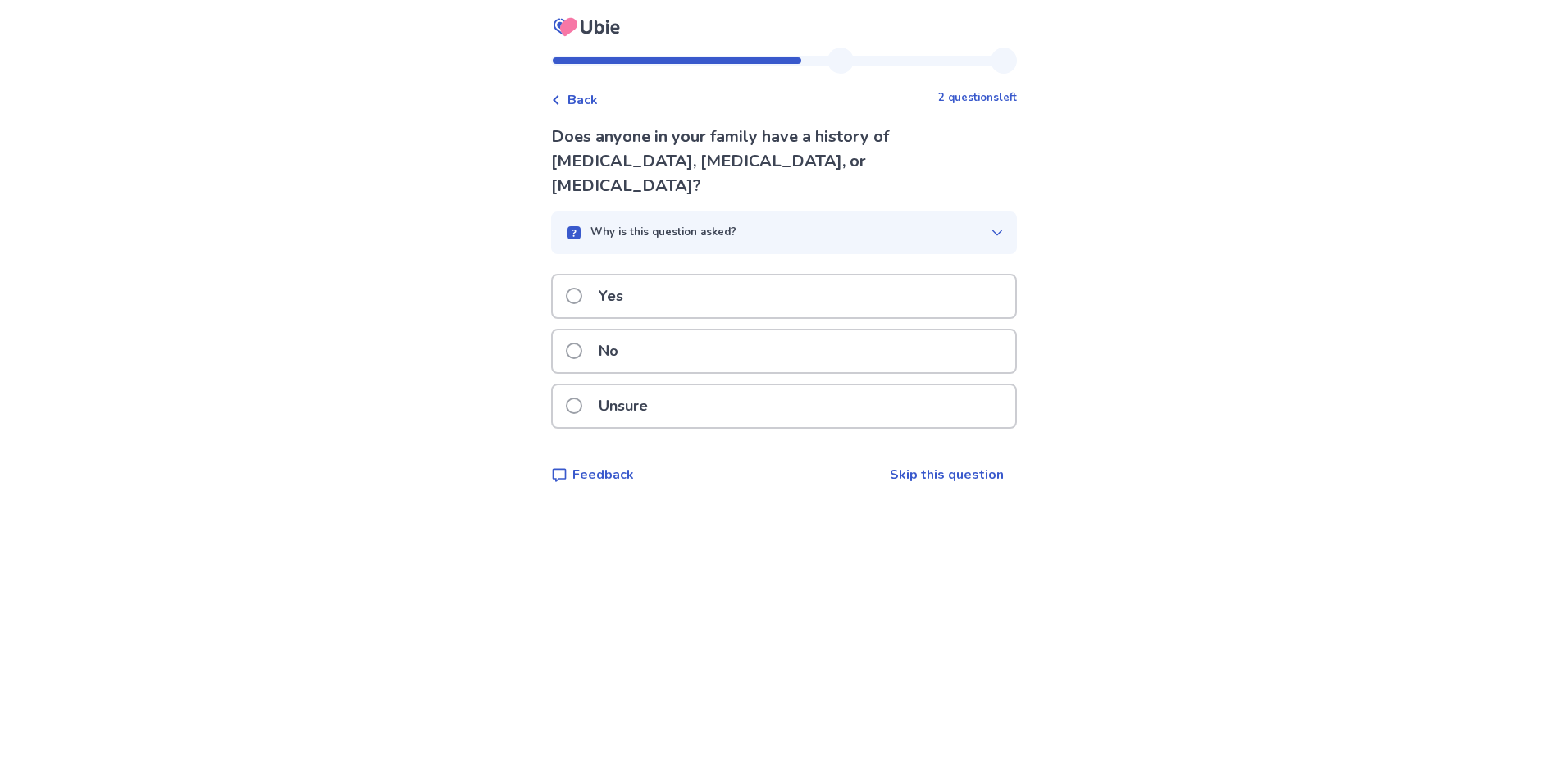
click at [608, 330] on p "No" at bounding box center [608, 351] width 40 height 42
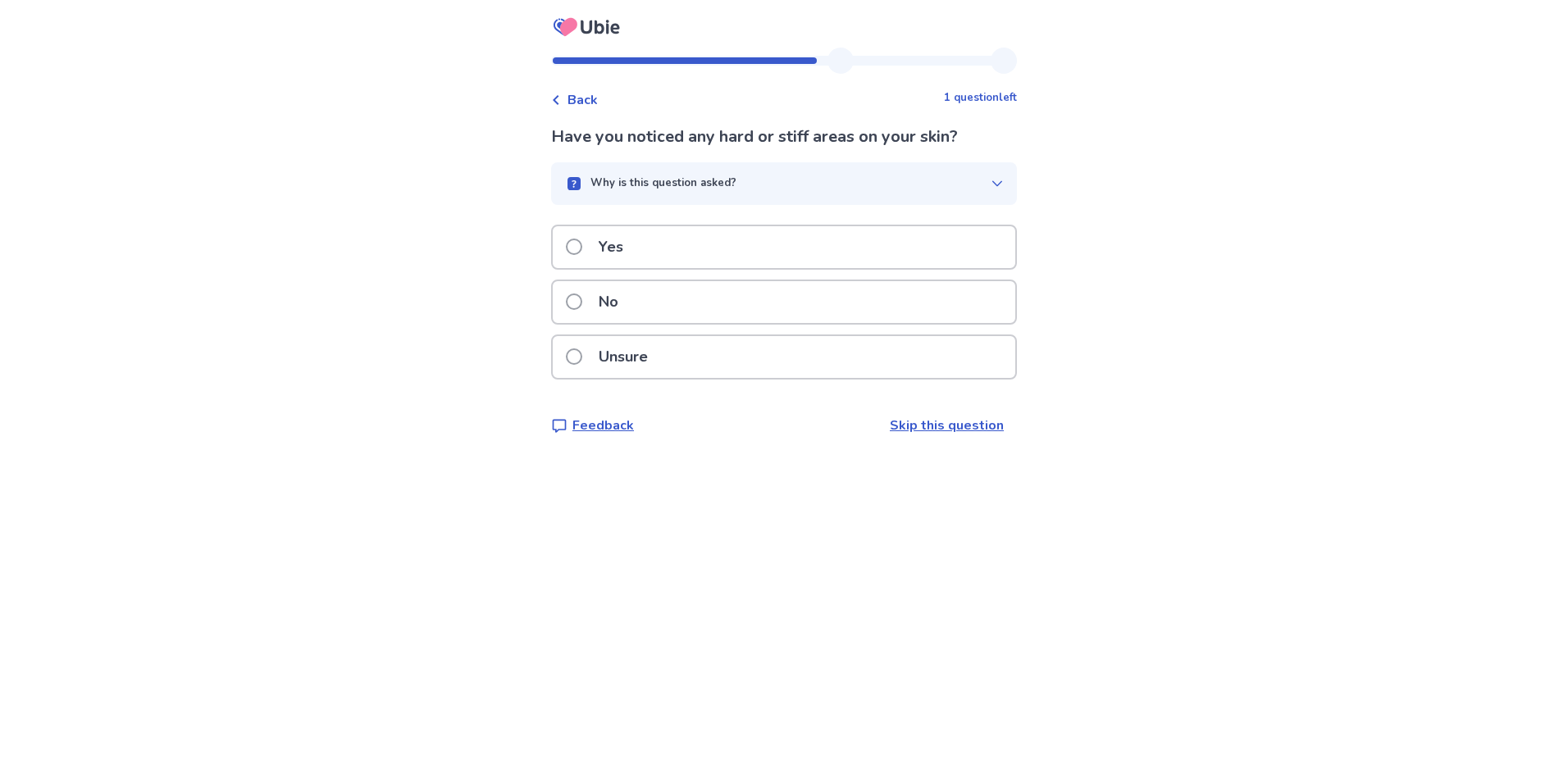
click at [609, 300] on p "No" at bounding box center [608, 302] width 40 height 42
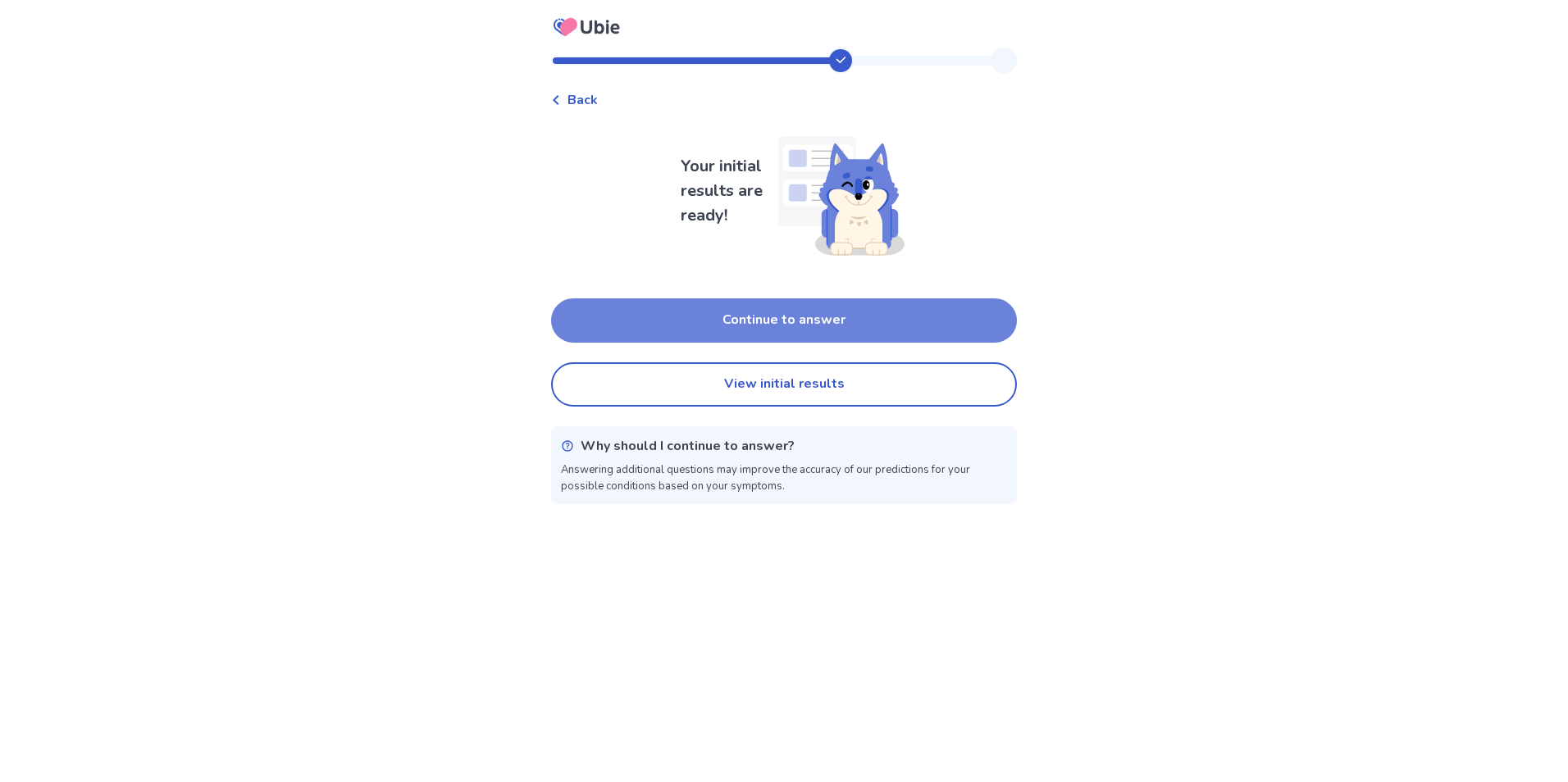
click at [848, 327] on button "Continue to answer" at bounding box center [784, 321] width 465 height 45
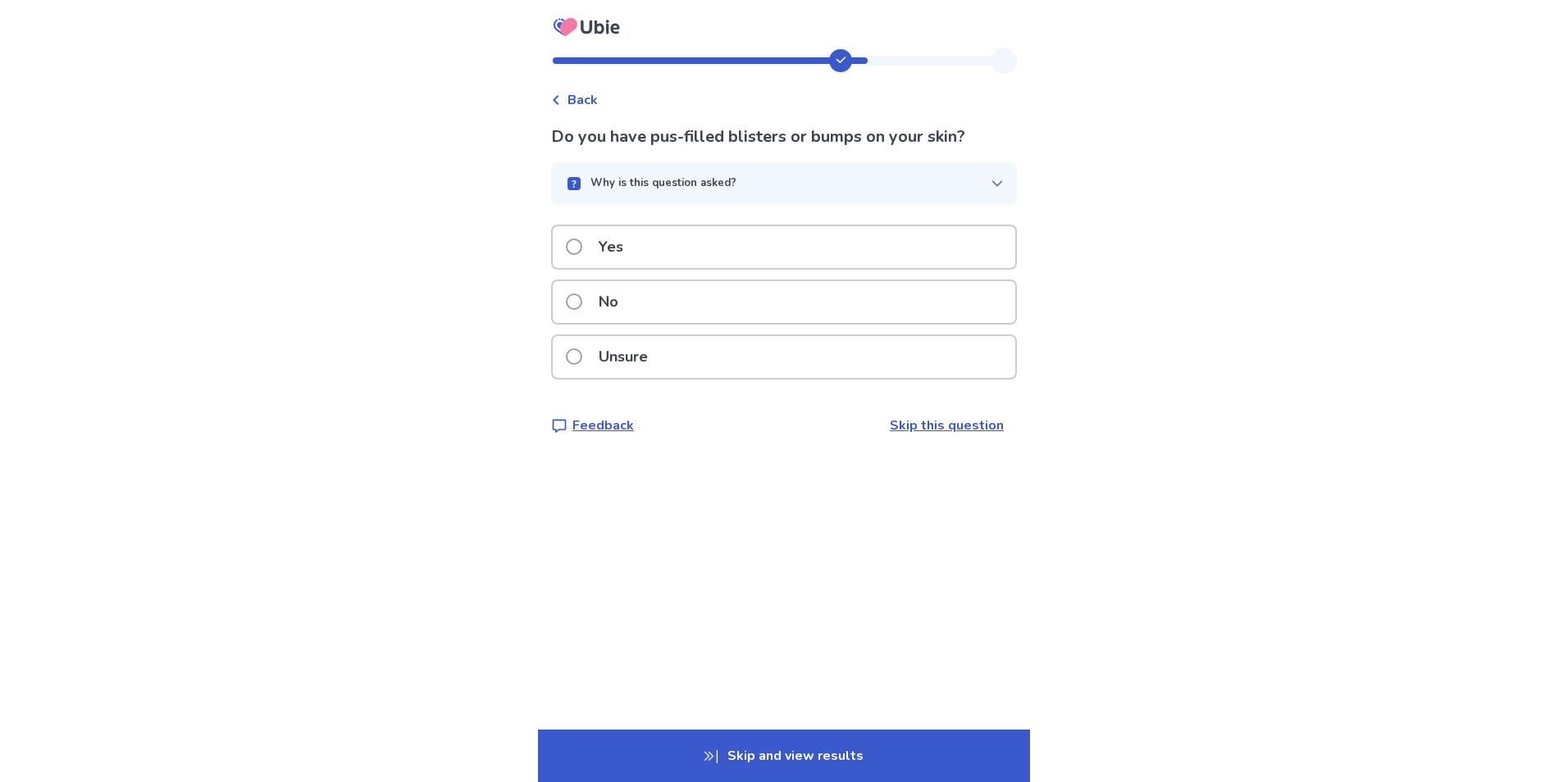
click at [607, 233] on p "Yes" at bounding box center [611, 247] width 45 height 42
click at [621, 300] on p "No" at bounding box center [608, 302] width 40 height 42
click at [628, 294] on p "No" at bounding box center [608, 302] width 40 height 42
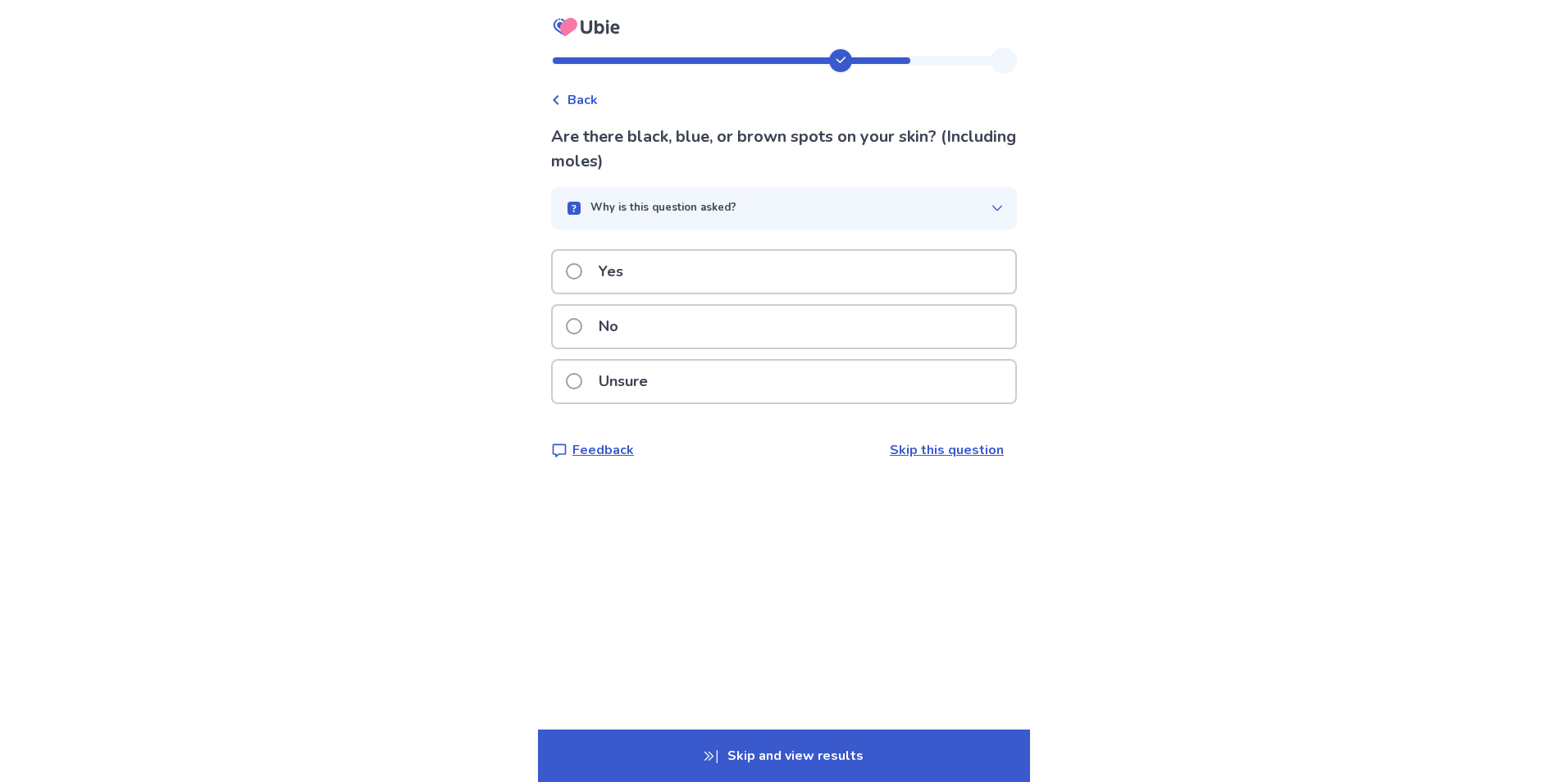
click at [612, 332] on p "No" at bounding box center [608, 327] width 40 height 42
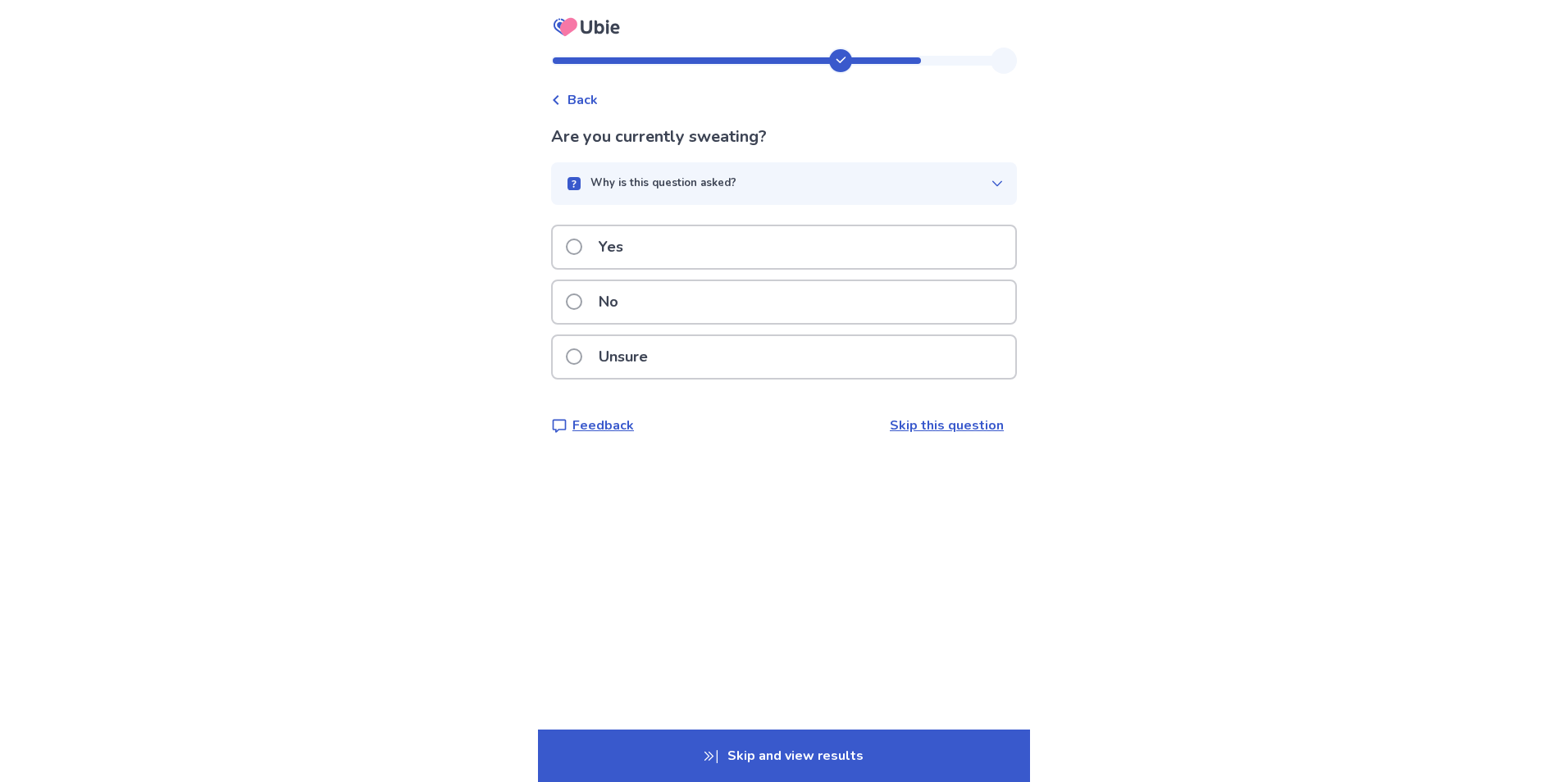
click at [615, 311] on p "No" at bounding box center [608, 302] width 40 height 42
click at [608, 233] on p "Yes" at bounding box center [611, 247] width 45 height 42
click at [621, 294] on p "No" at bounding box center [608, 302] width 40 height 42
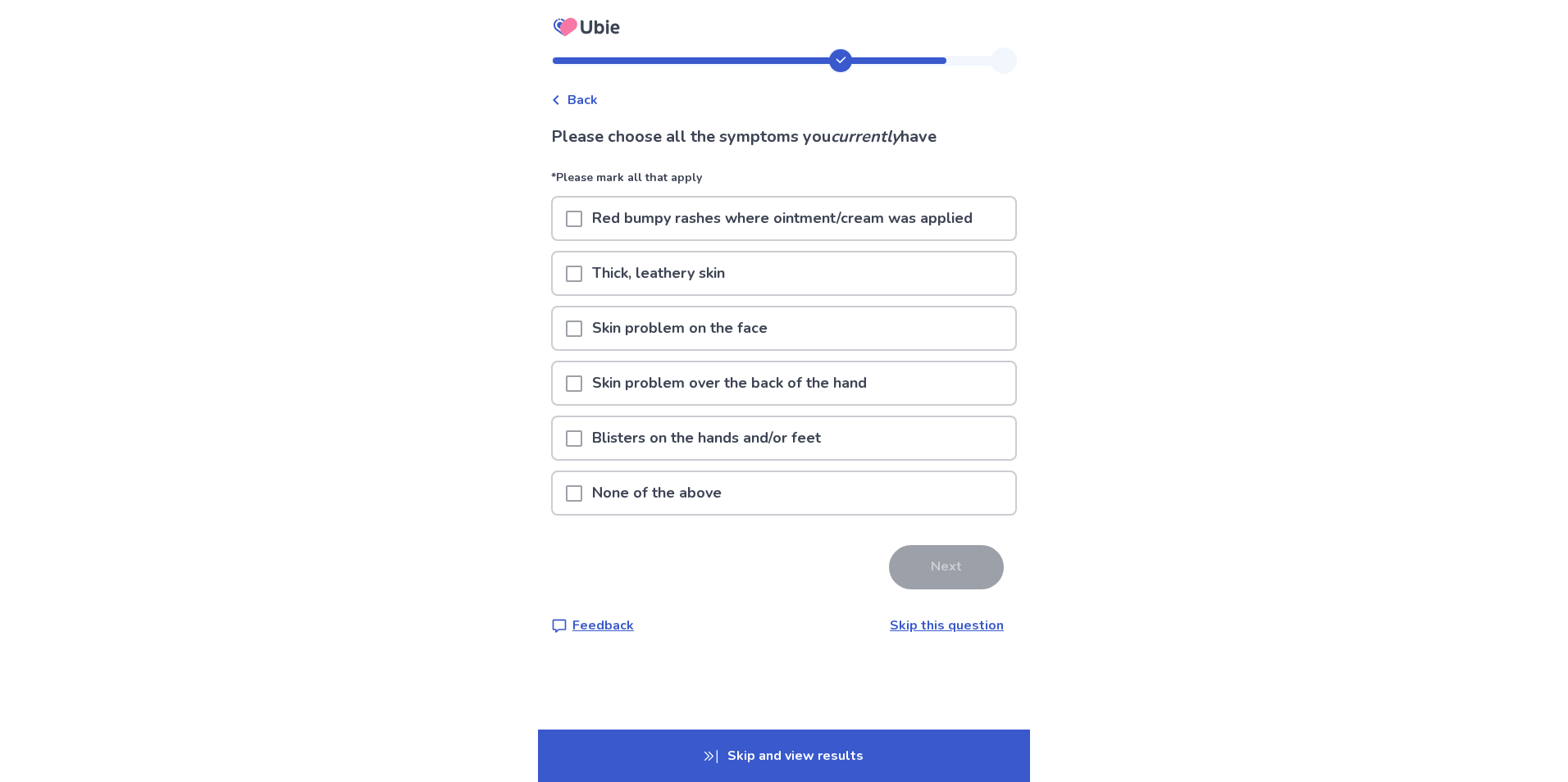
click at [582, 500] on span at bounding box center [574, 493] width 17 height 16
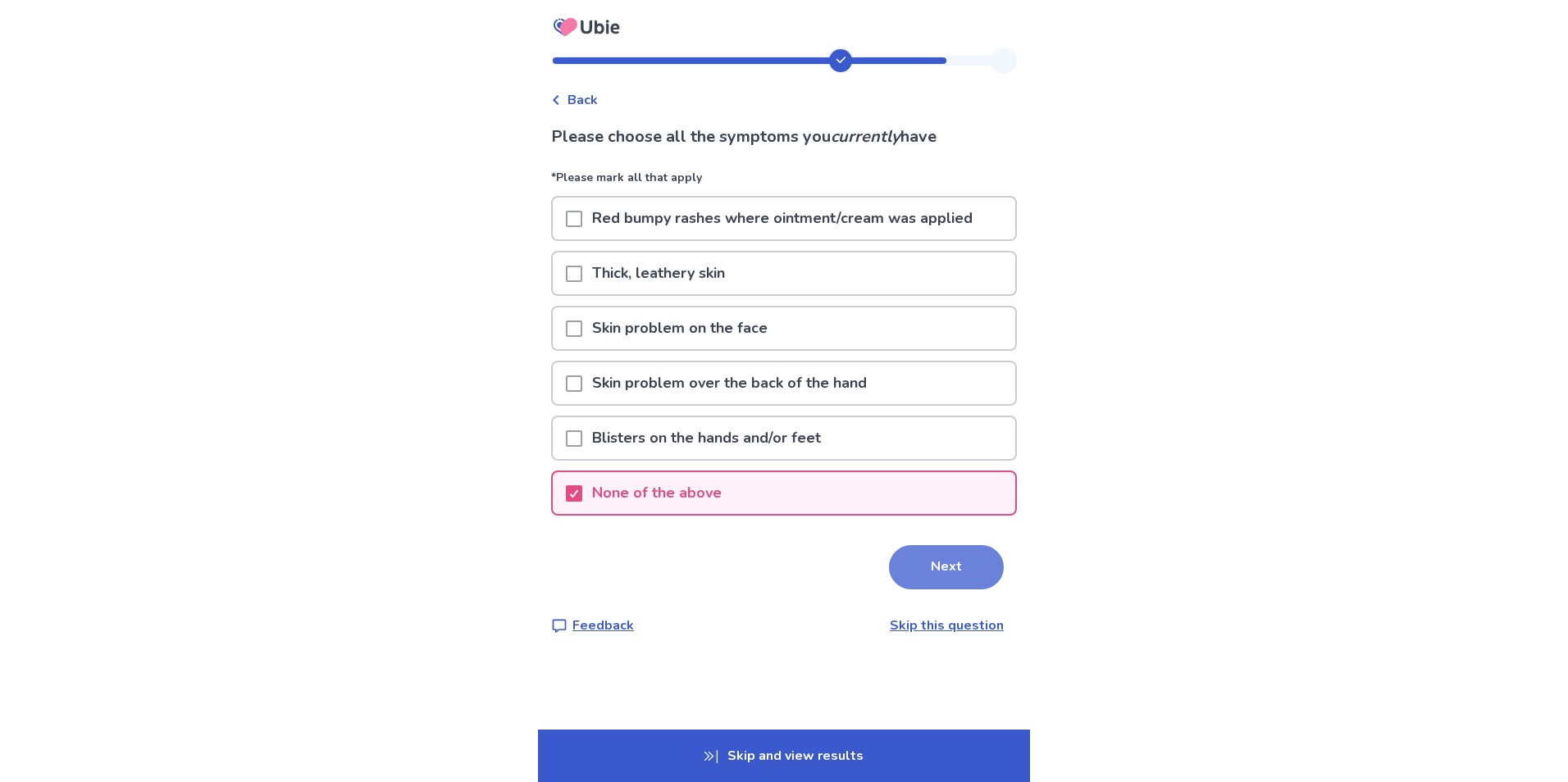
click at [951, 573] on button "Next" at bounding box center [946, 568] width 115 height 45
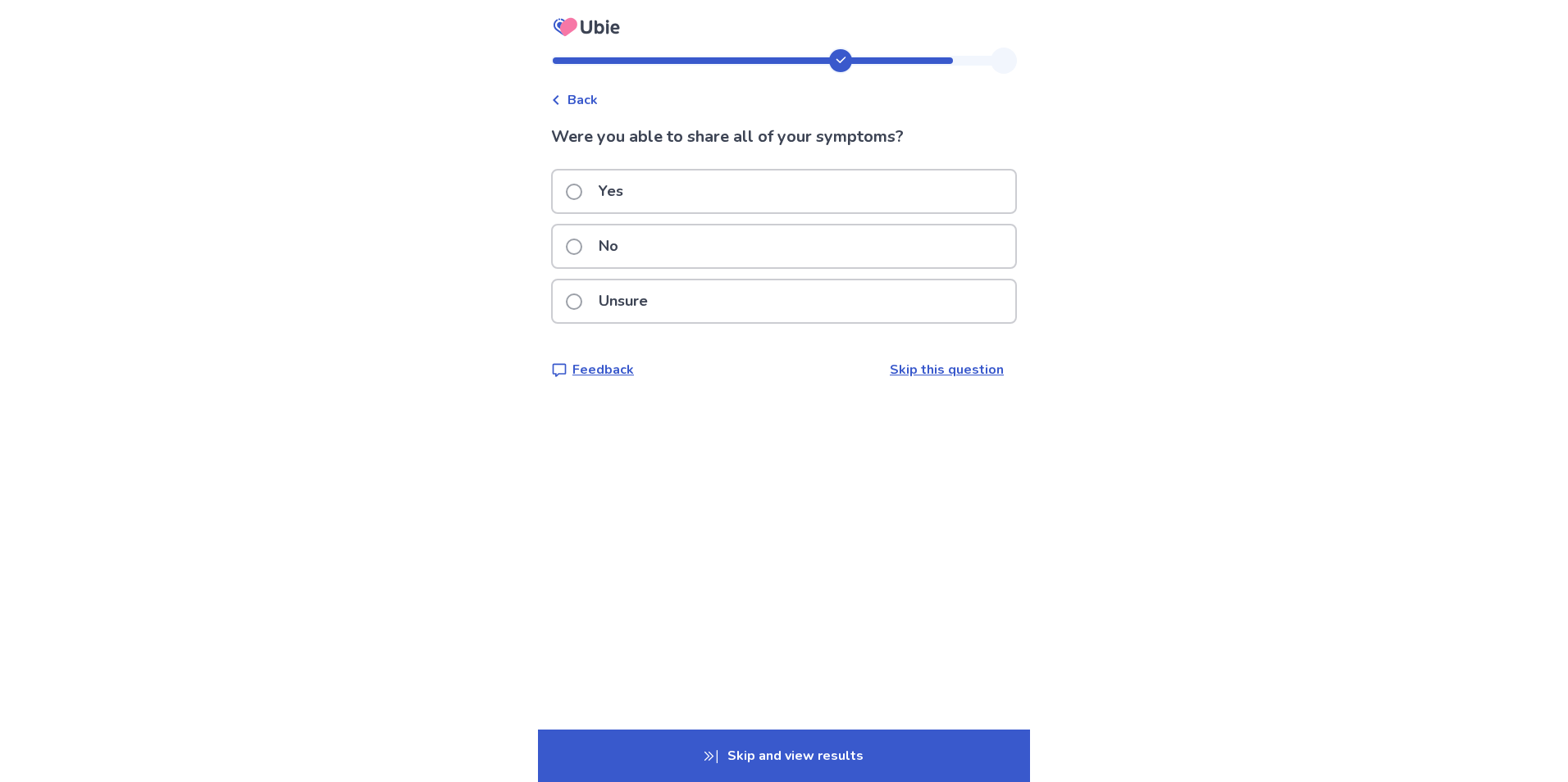
click at [626, 196] on p "Yes" at bounding box center [611, 191] width 45 height 42
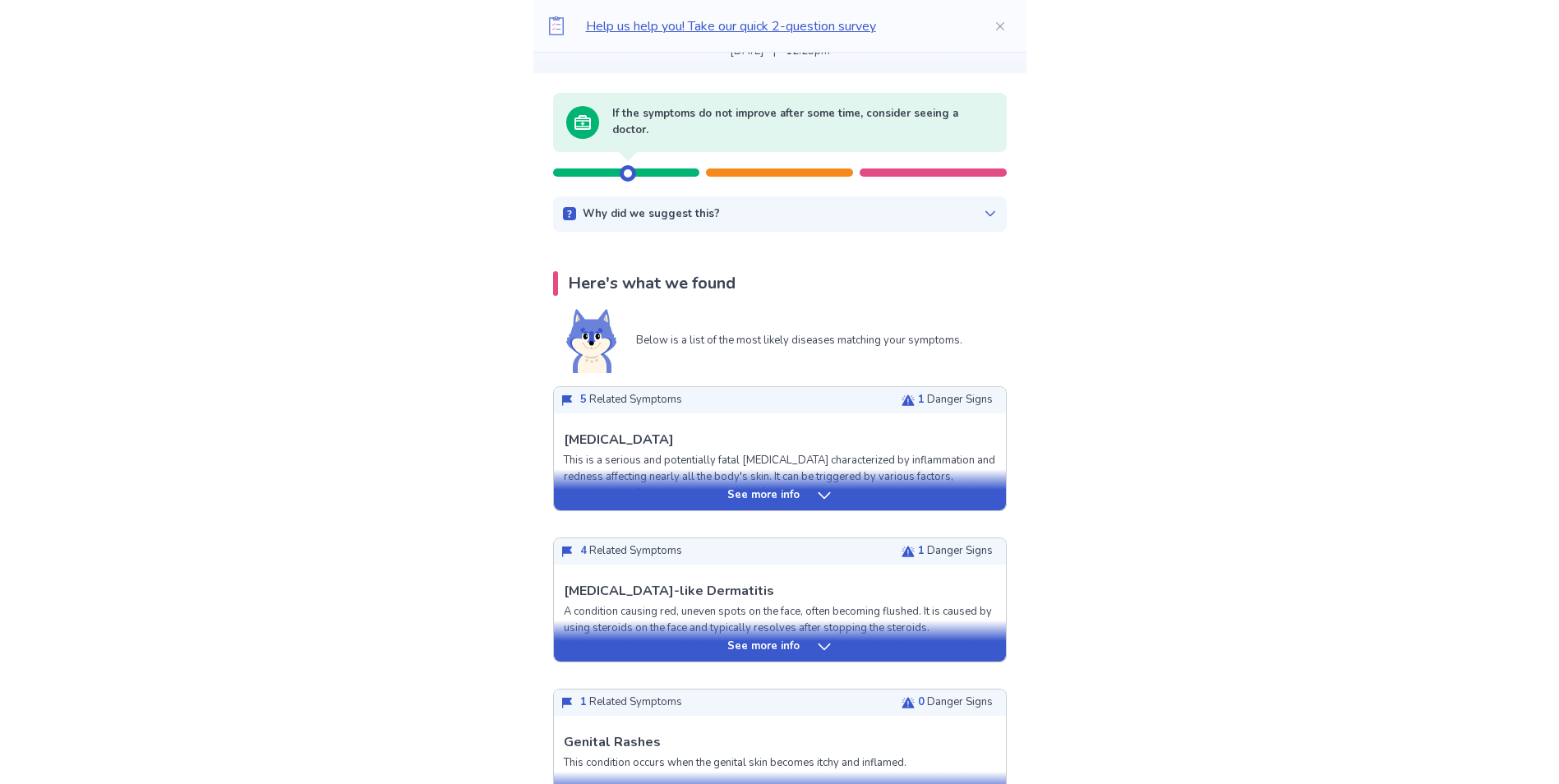
scroll to position [165, 0]
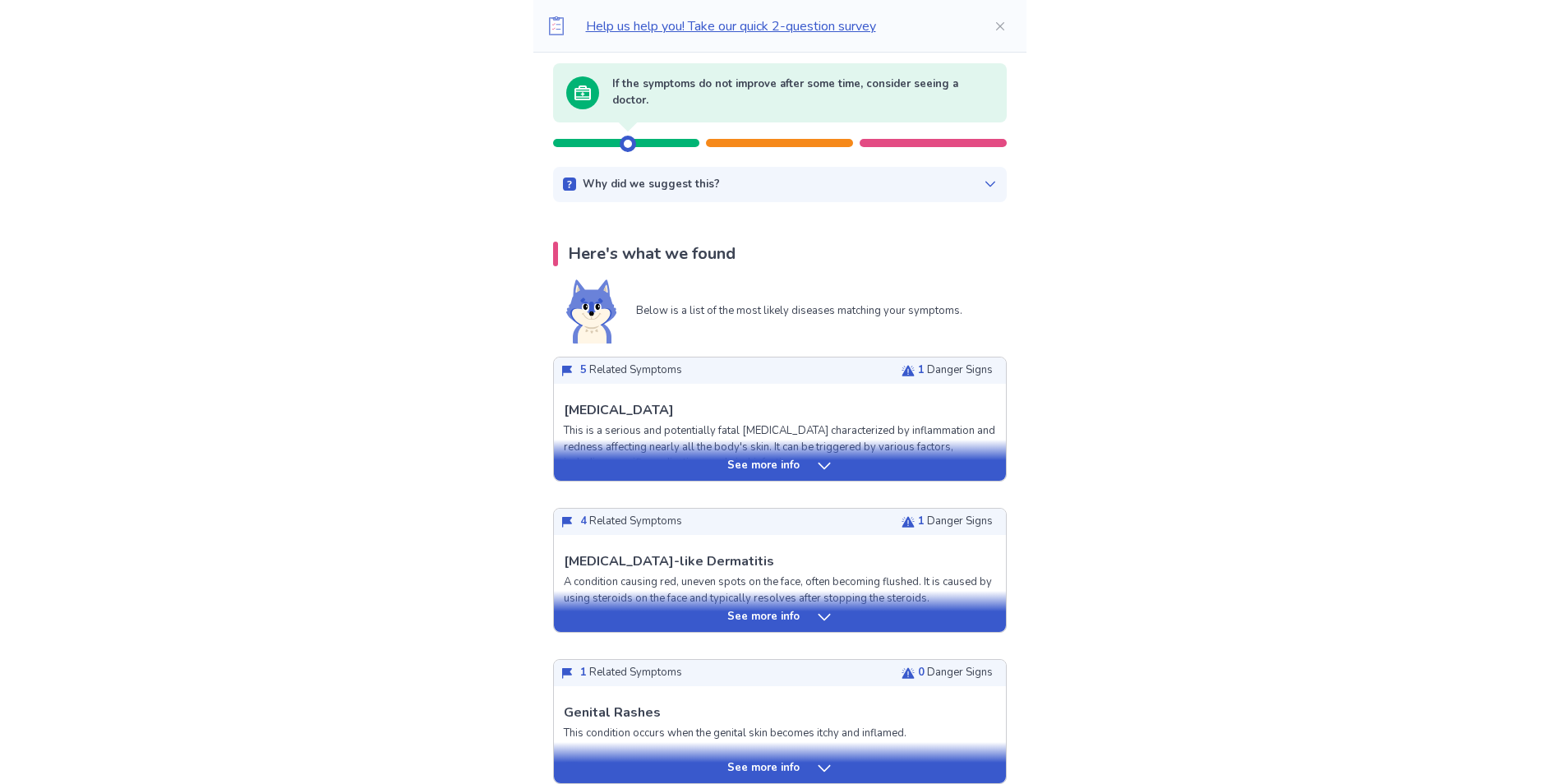
click at [826, 463] on icon at bounding box center [825, 466] width 17 height 17
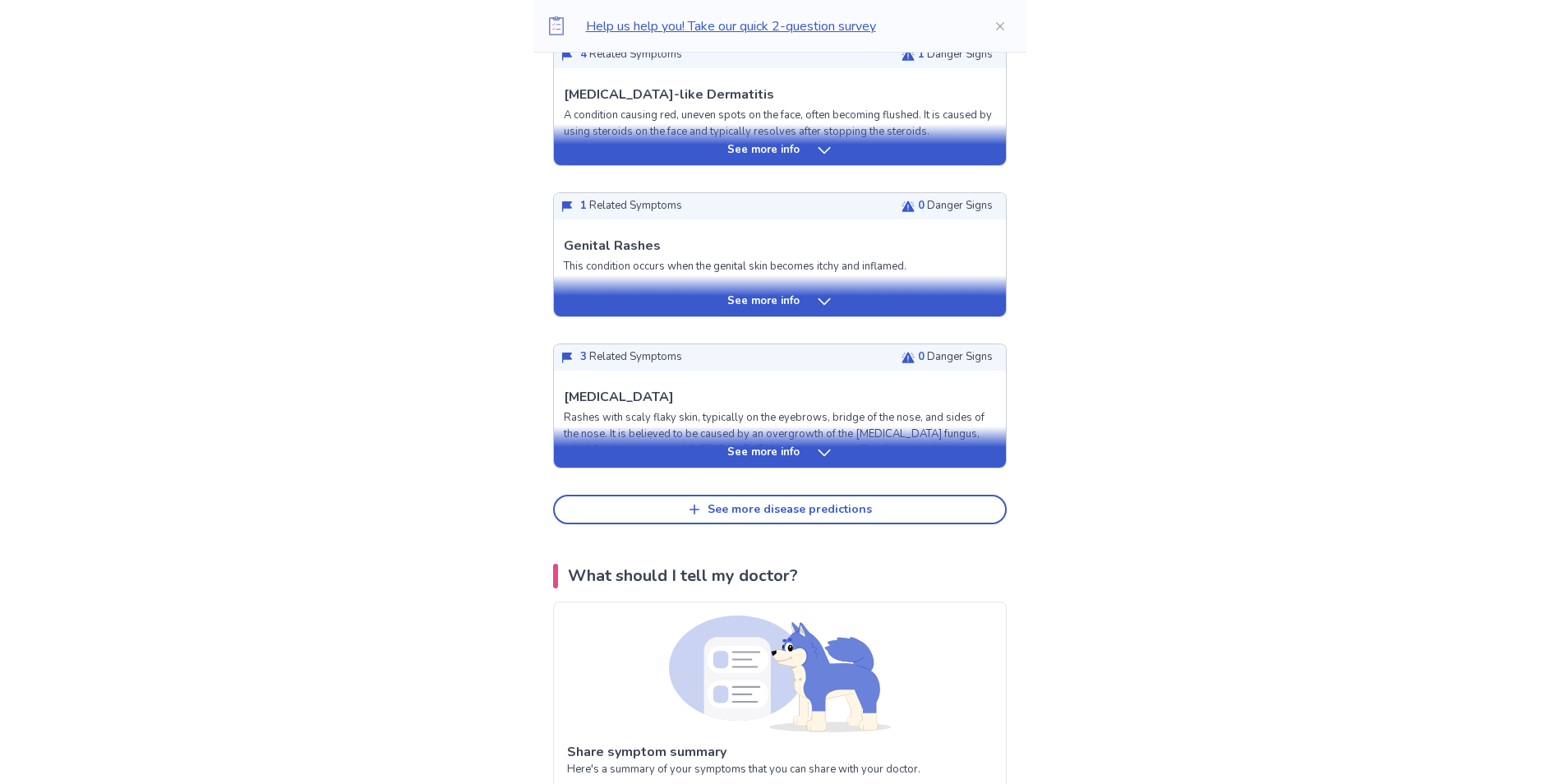
scroll to position [1808, 0]
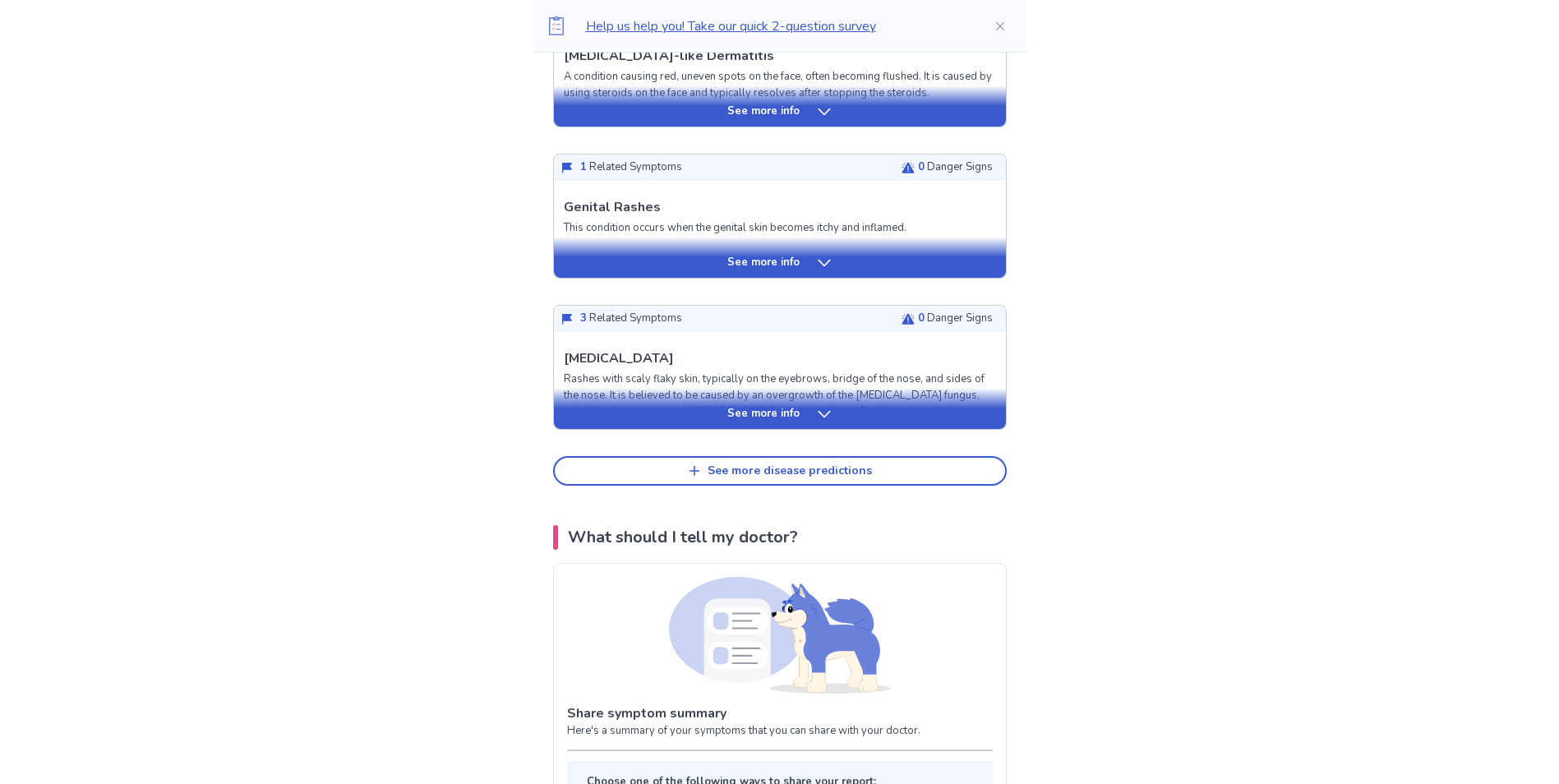
click at [821, 417] on icon at bounding box center [824, 414] width 12 height 7
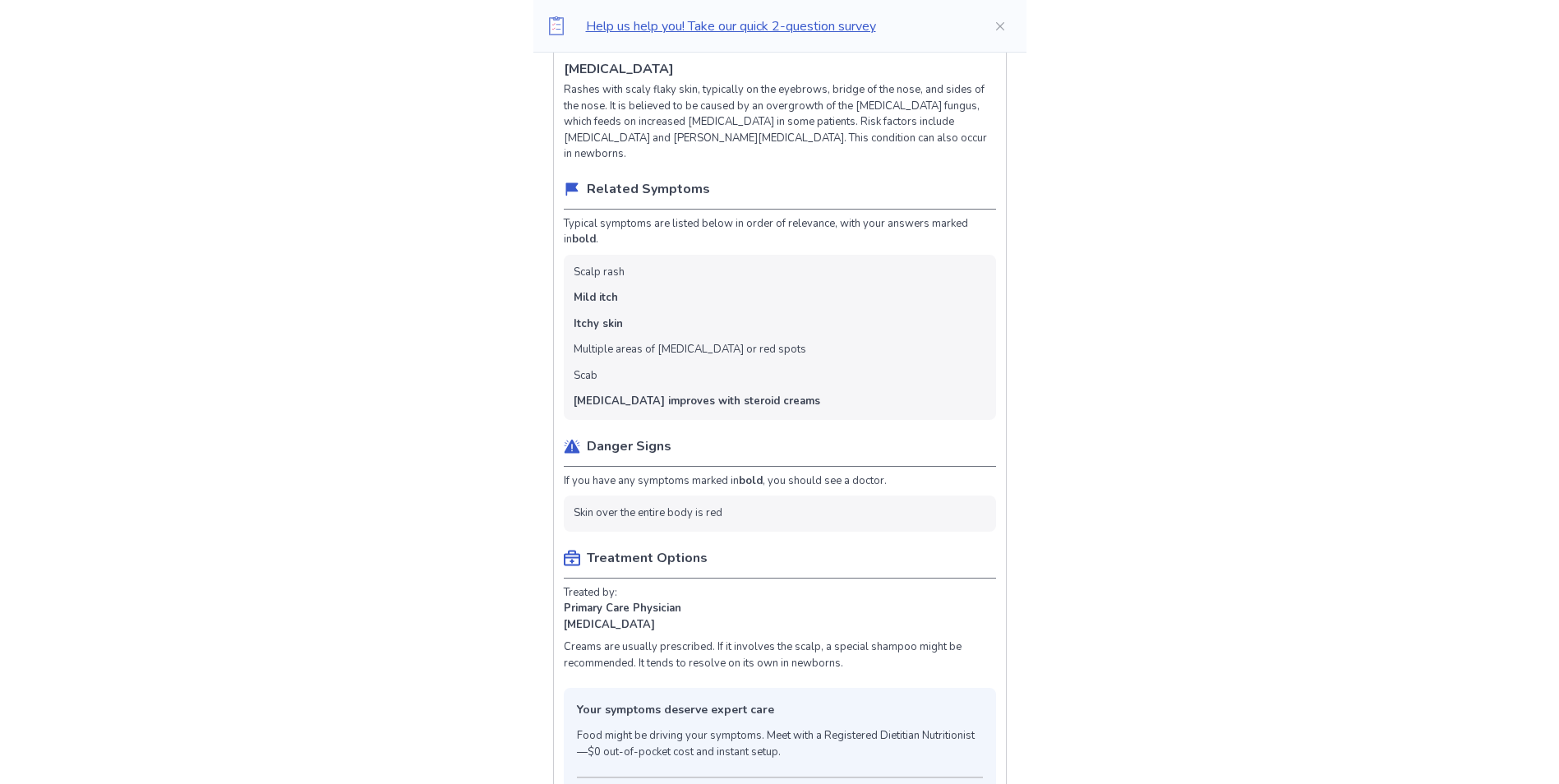
scroll to position [2136, 0]
